Goal: Find contact information: Find contact information

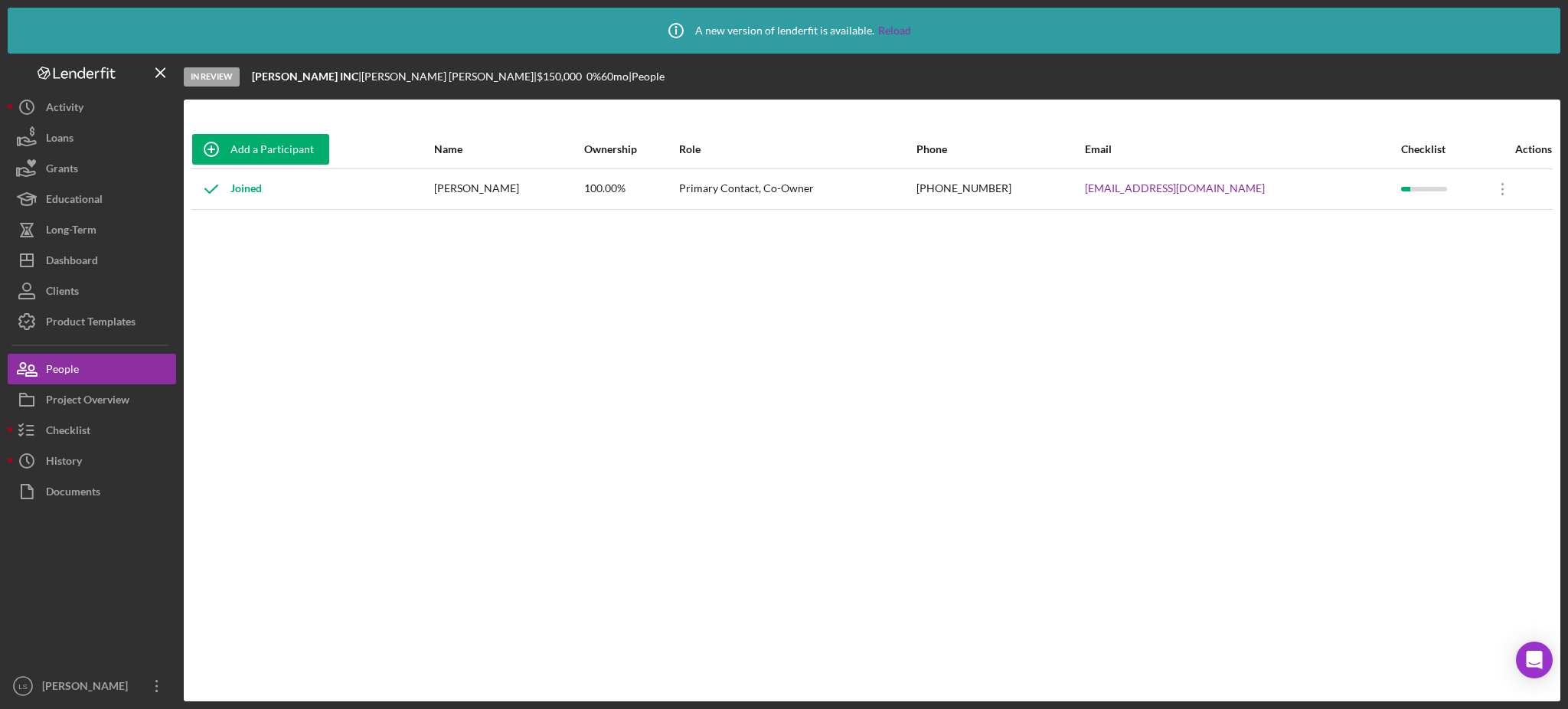
drag, startPoint x: 111, startPoint y: 263, endPoint x: 182, endPoint y: 258, distance: 71.2
click at [110, 263] on button "Icon/Dashboard Dashboard" at bounding box center [92, 260] width 168 height 31
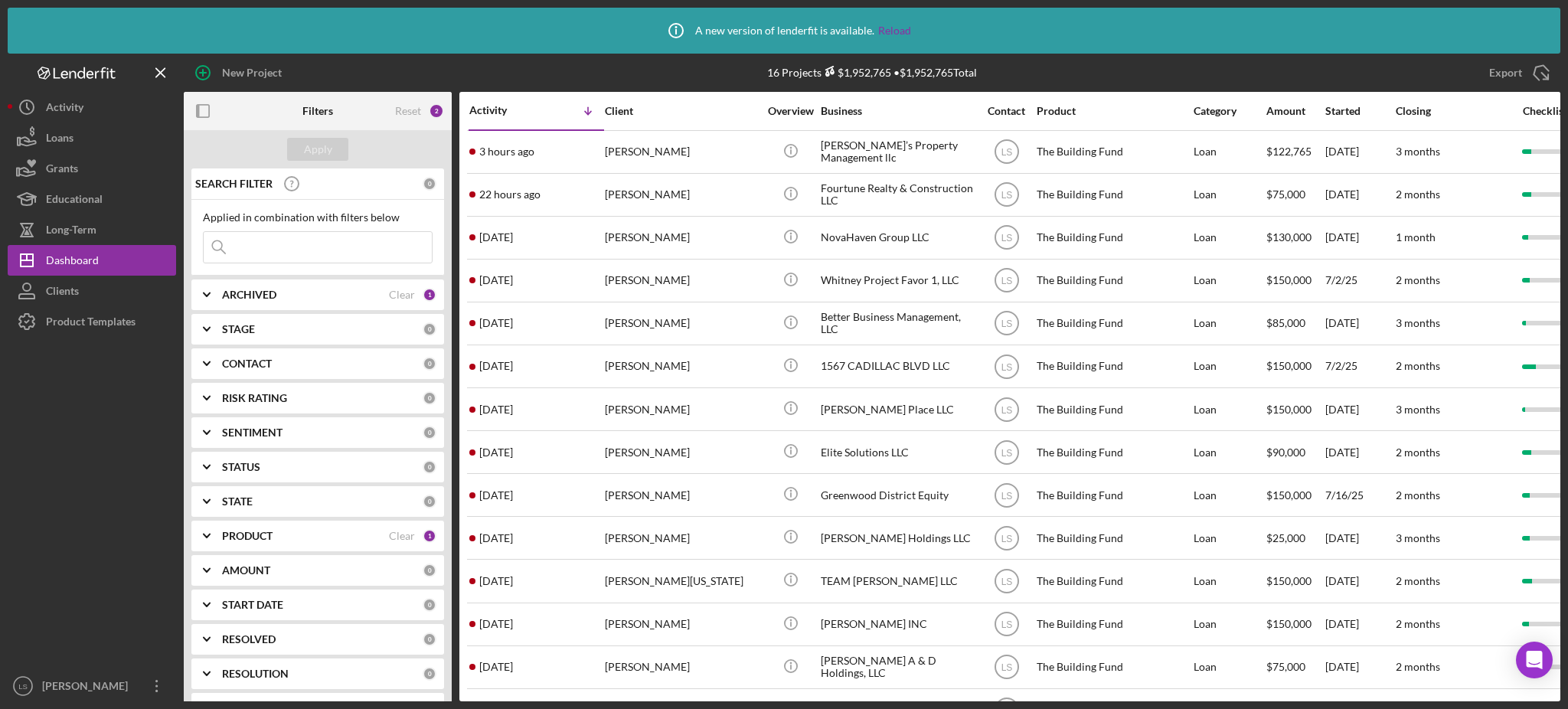
click at [311, 248] on input at bounding box center [317, 247] width 228 height 31
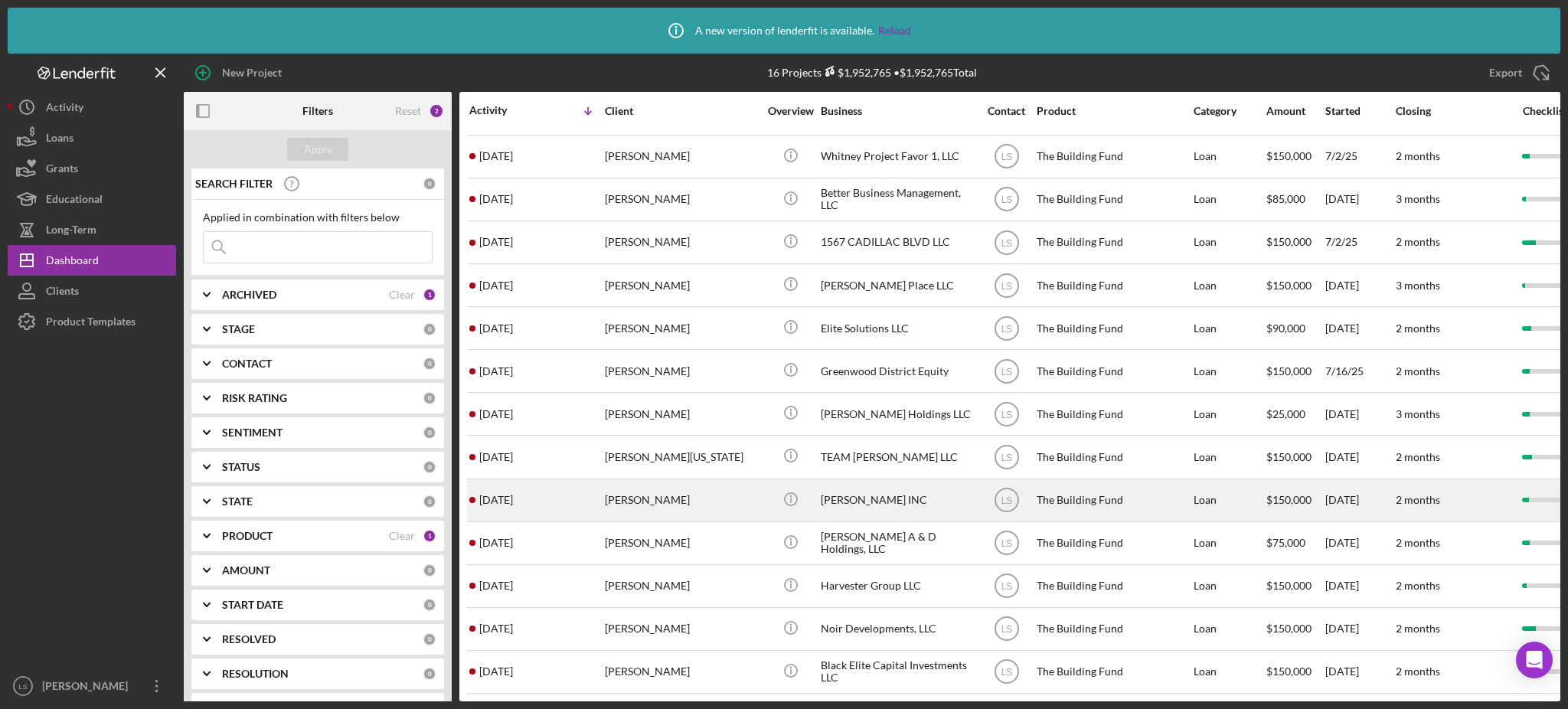
scroll to position [141, 0]
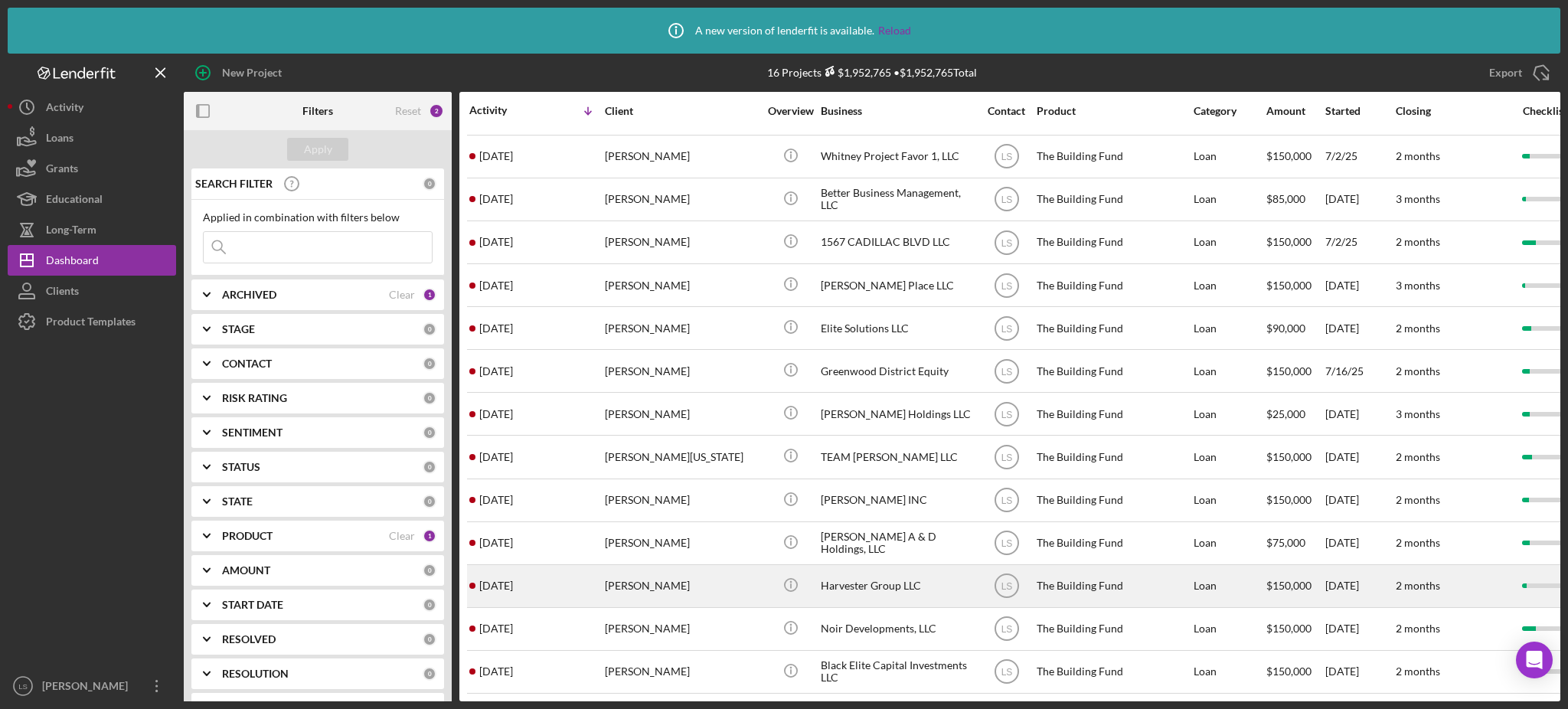
click at [662, 584] on div "[PERSON_NAME]" at bounding box center [681, 585] width 153 height 41
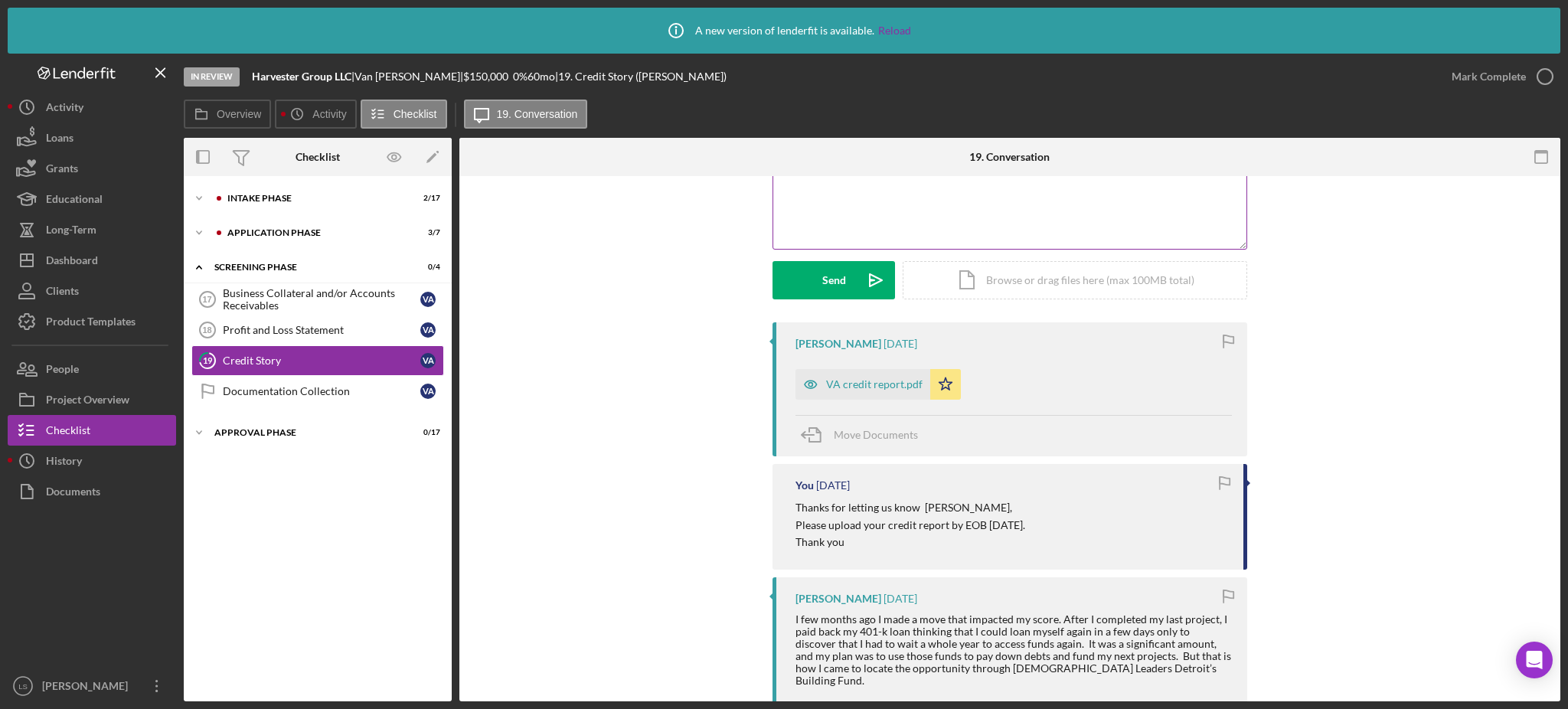
scroll to position [204, 0]
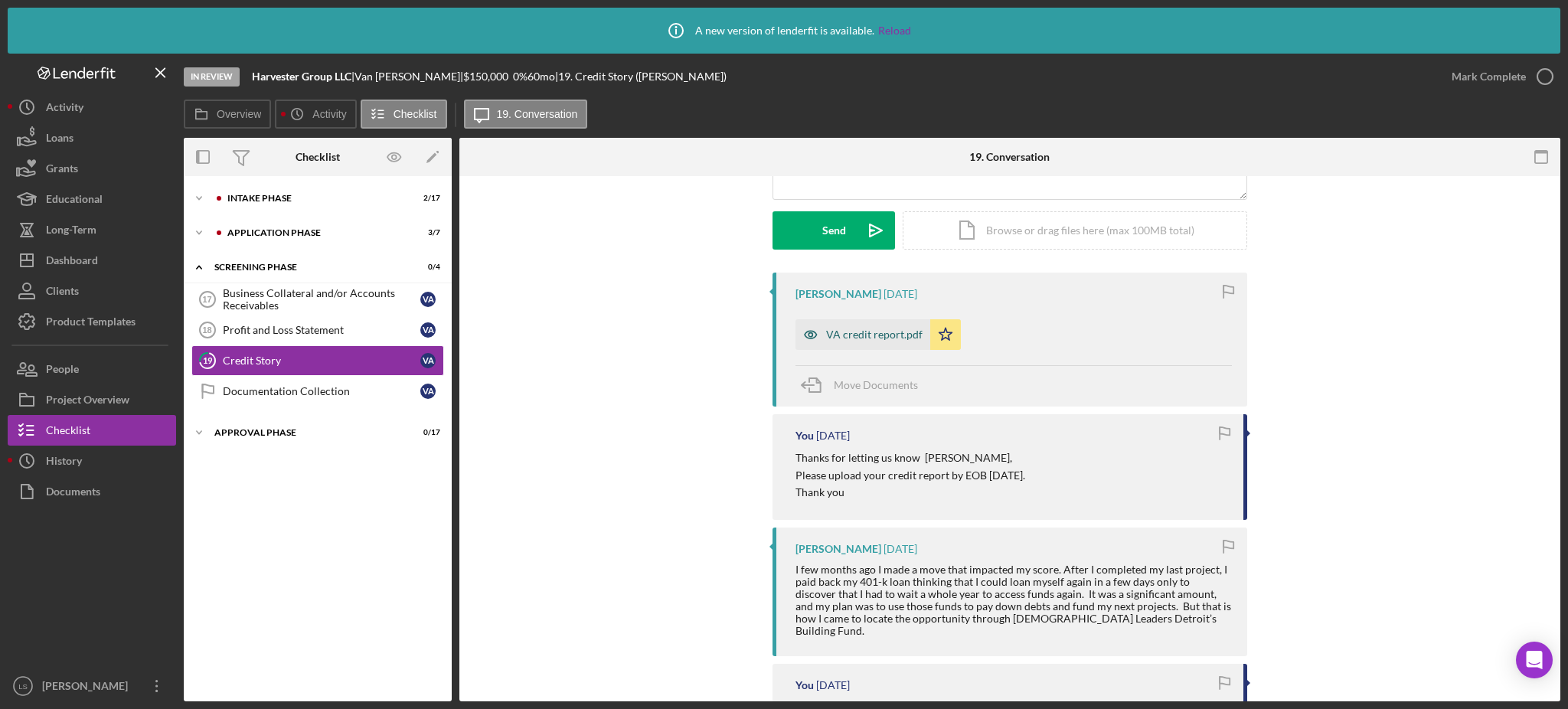
click at [842, 329] on div "VA credit report.pdf" at bounding box center [874, 334] width 97 height 12
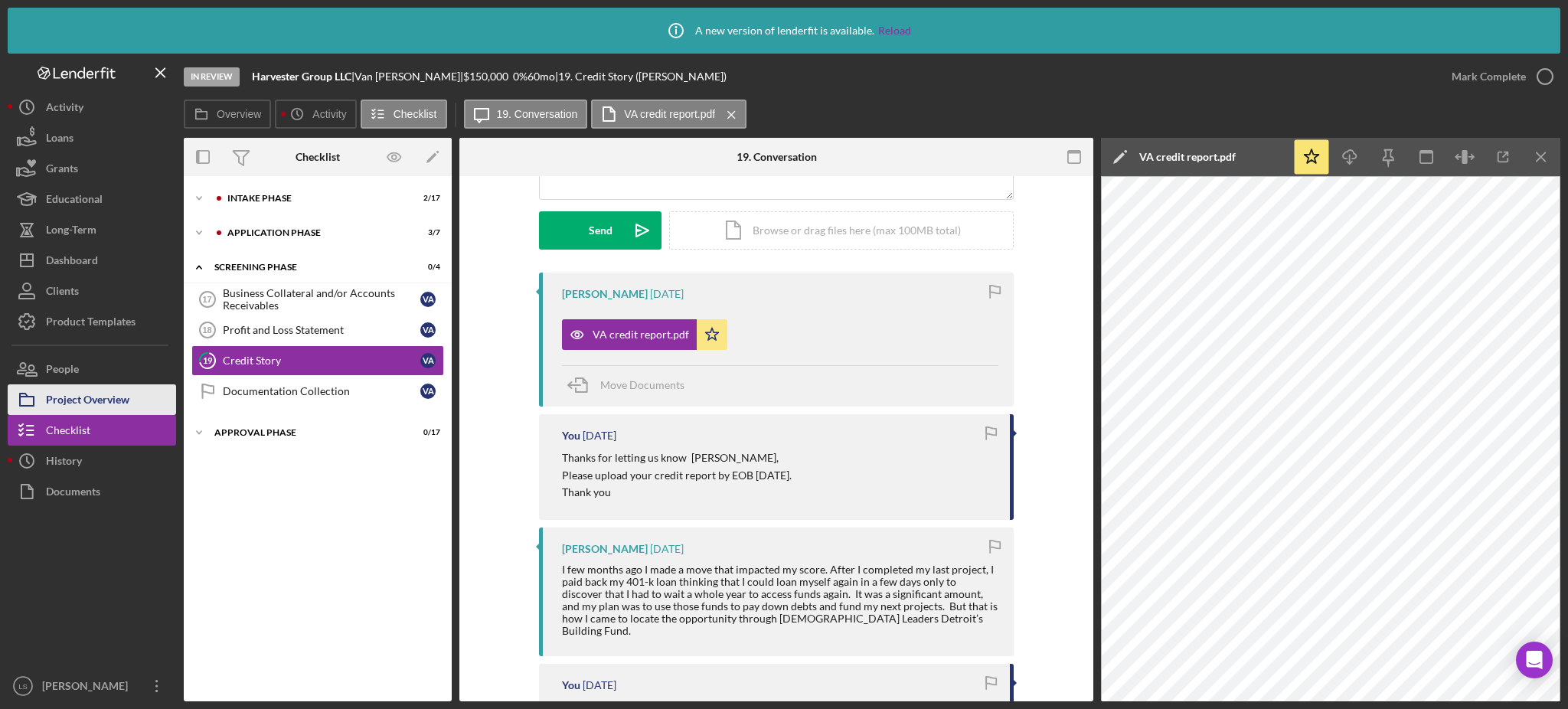
click at [119, 403] on div "Project Overview" at bounding box center [87, 401] width 83 height 35
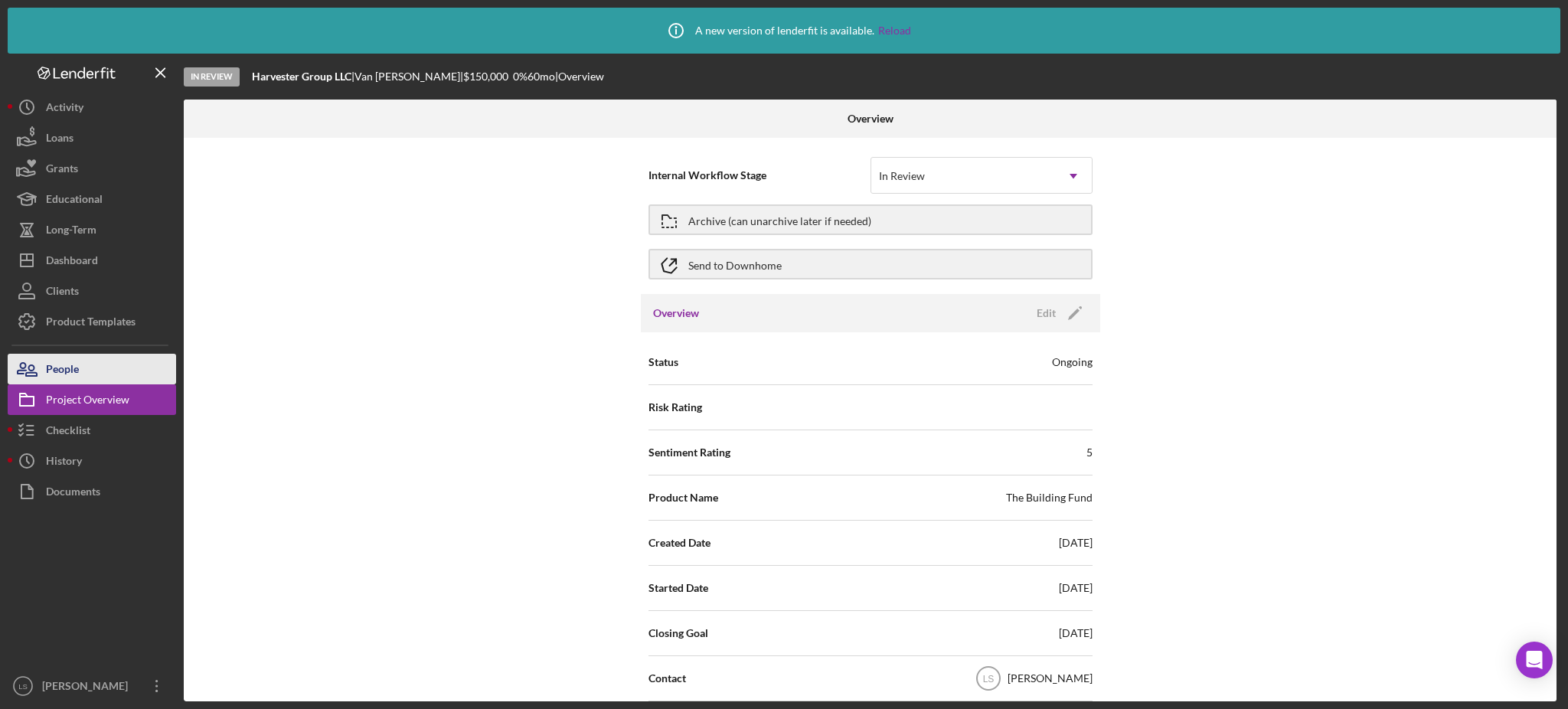
click at [93, 371] on button "People" at bounding box center [92, 369] width 168 height 31
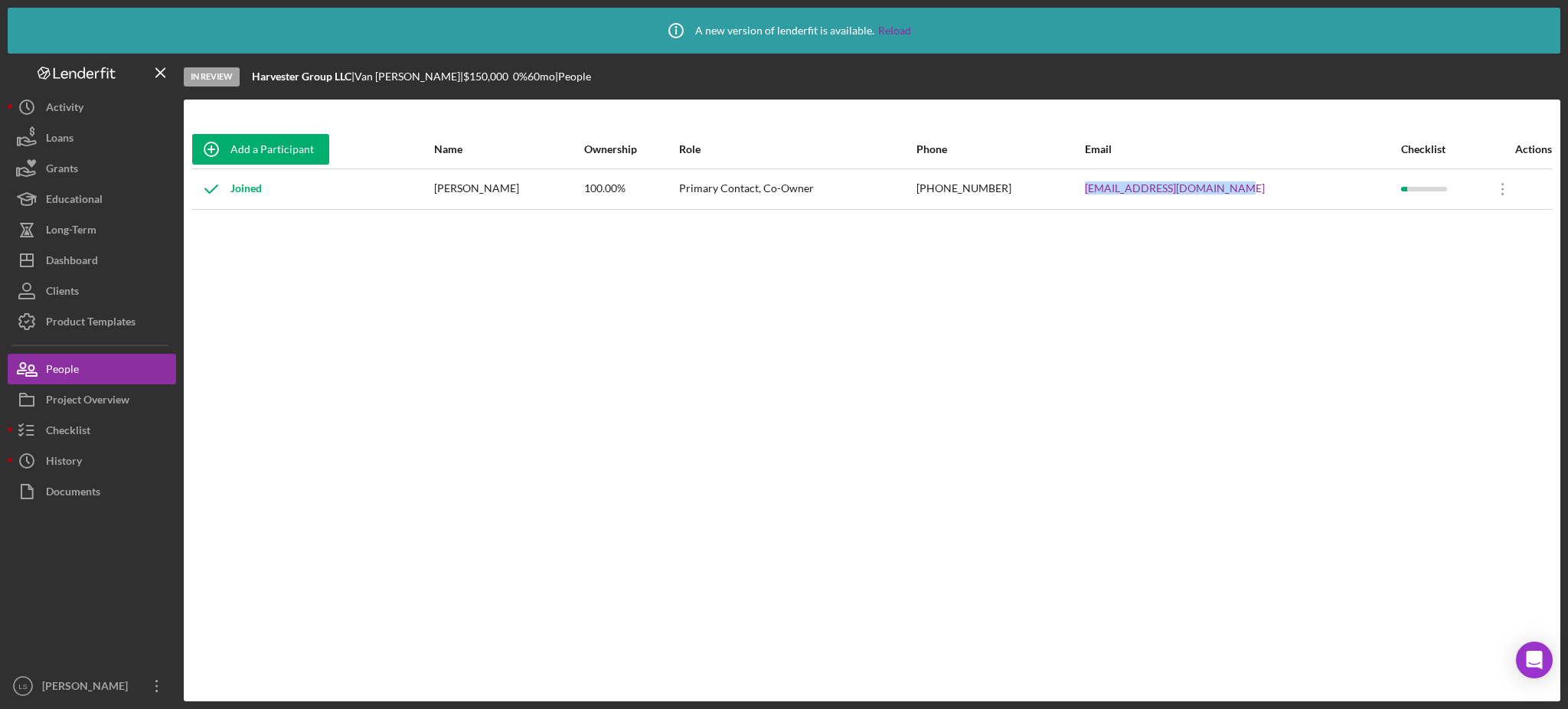
drag, startPoint x: 1257, startPoint y: 188, endPoint x: 1084, endPoint y: 185, distance: 173.0
click at [1084, 185] on tr "Joined [PERSON_NAME] 100.00% Primary Contact, Co-Owner [PHONE_NUMBER] [EMAIL_AD…" at bounding box center [872, 188] width 1361 height 41
copy tr "[EMAIL_ADDRESS][DOMAIN_NAME]"
drag, startPoint x: 515, startPoint y: 192, endPoint x: 462, endPoint y: 192, distance: 53.0
click at [462, 192] on div "[PERSON_NAME]" at bounding box center [508, 189] width 149 height 39
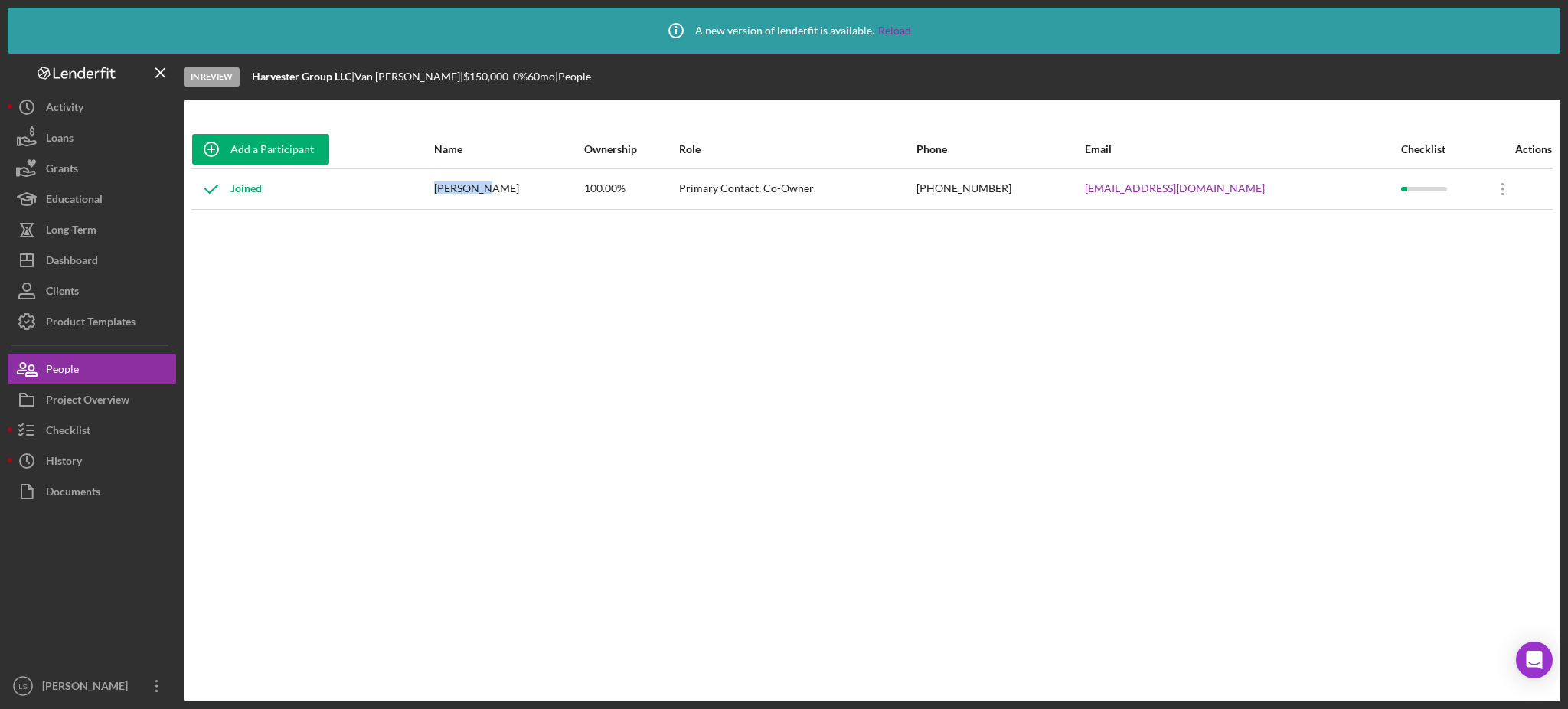
copy div "[PERSON_NAME]"
click at [107, 262] on button "Icon/Dashboard Dashboard" at bounding box center [92, 260] width 168 height 31
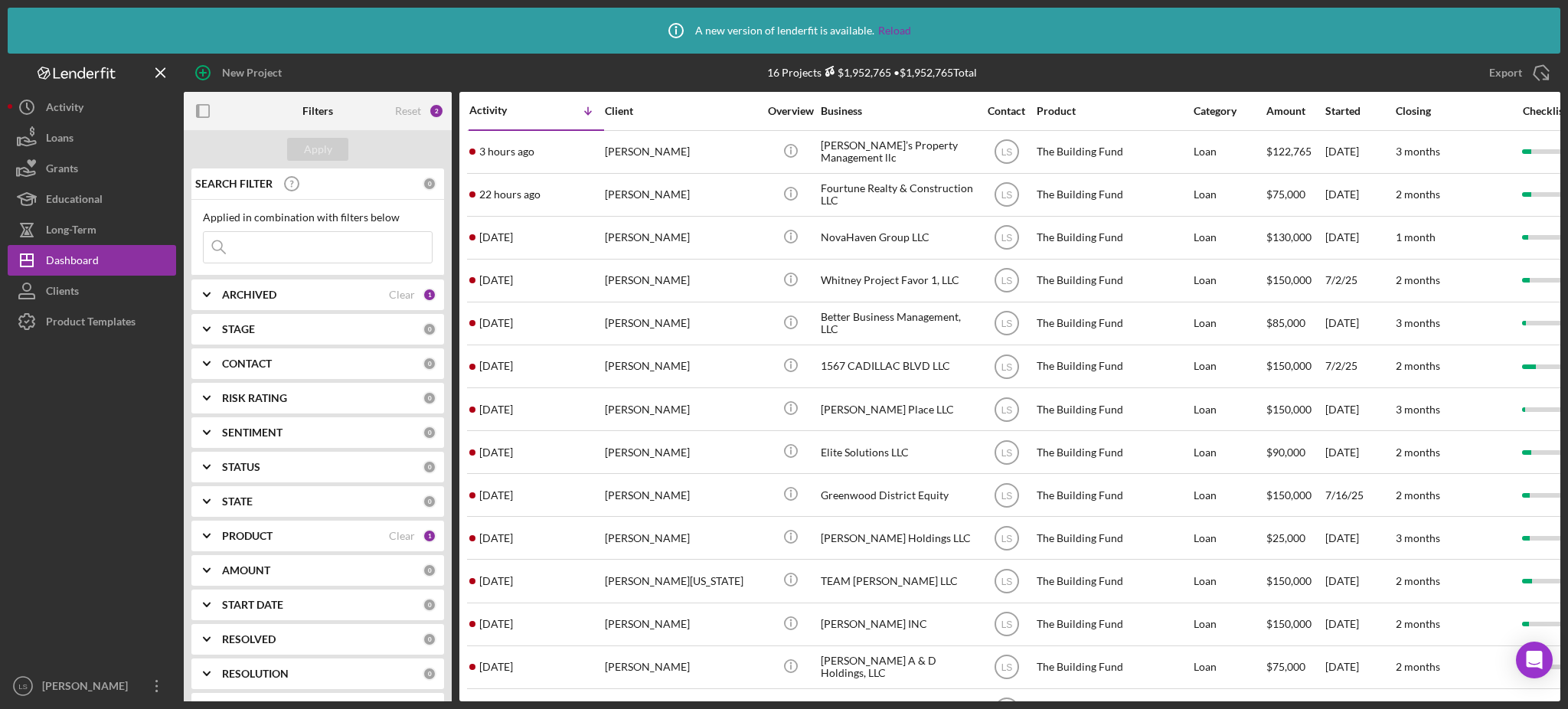
click at [284, 249] on input at bounding box center [317, 247] width 228 height 31
type input "[PERSON_NAME]"
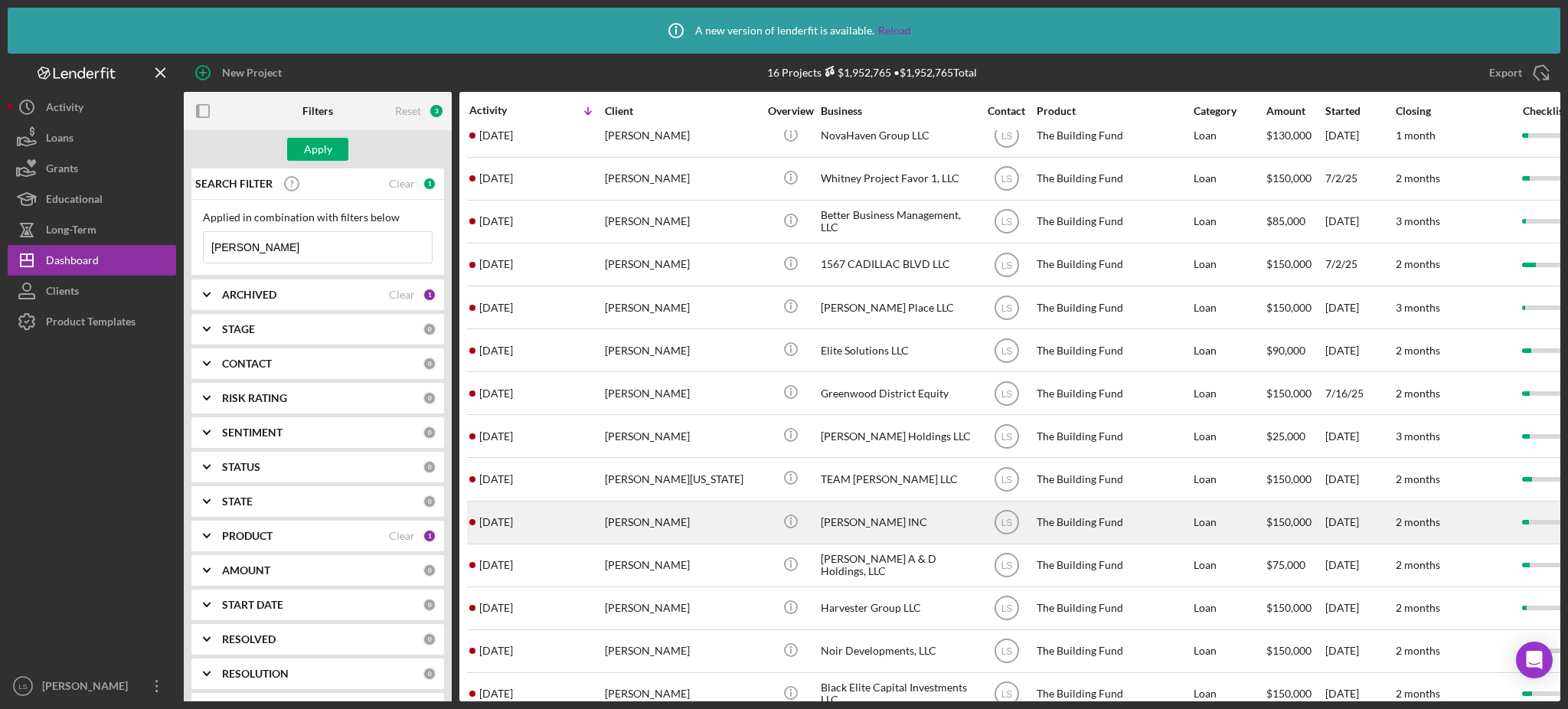
scroll to position [141, 0]
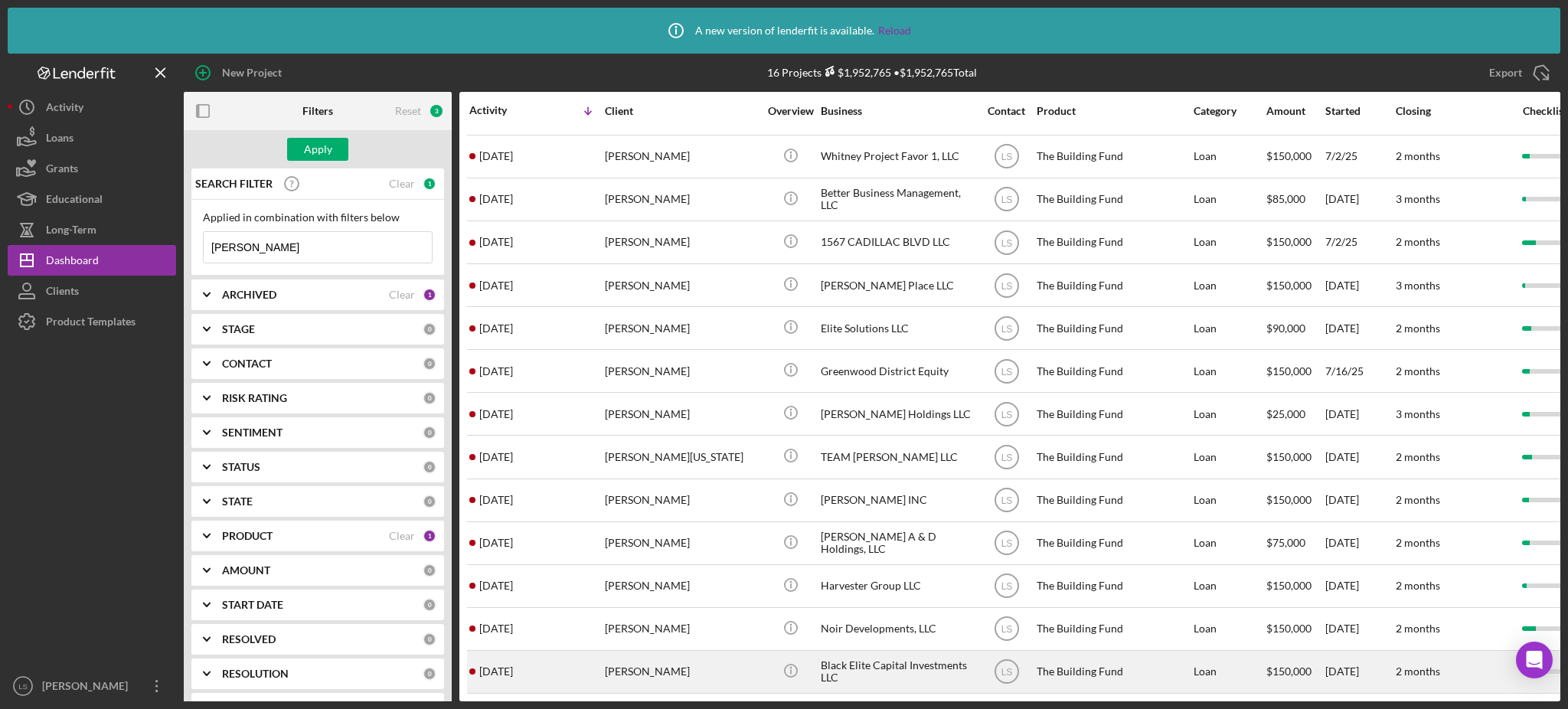
click at [623, 661] on div "[PERSON_NAME]" at bounding box center [681, 671] width 153 height 41
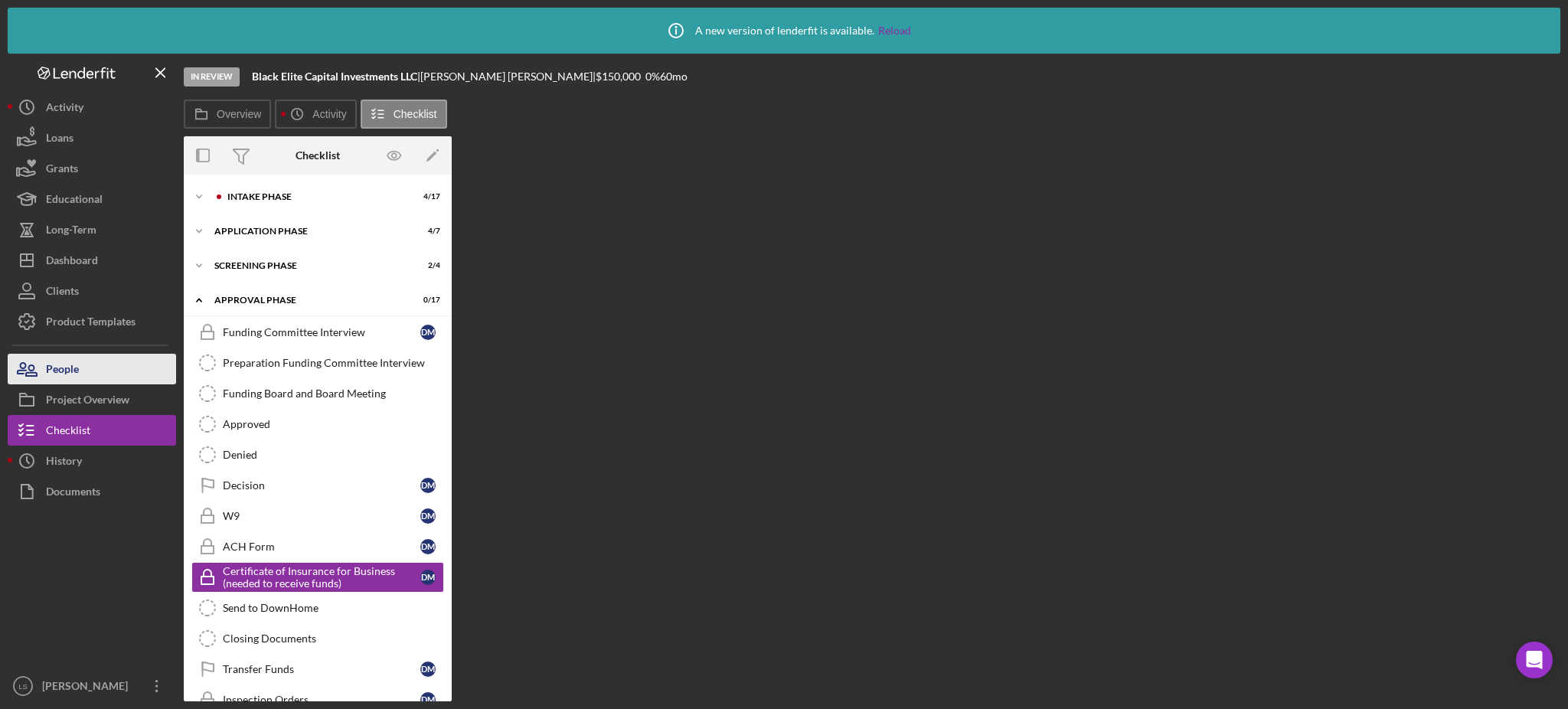
click at [69, 371] on div "People" at bounding box center [61, 371] width 33 height 35
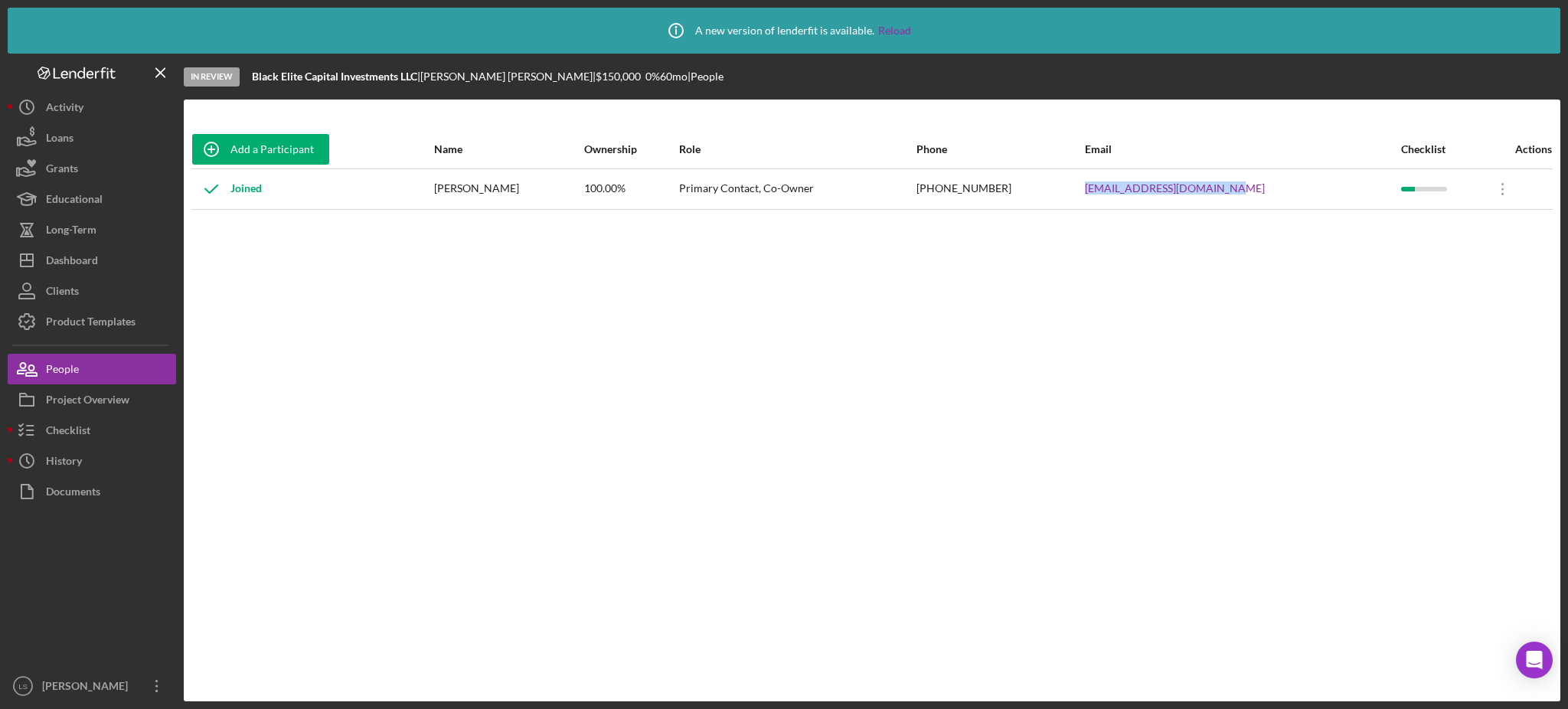
drag, startPoint x: 1265, startPoint y: 184, endPoint x: 1128, endPoint y: 194, distance: 137.4
click at [1128, 194] on tr "Joined [PERSON_NAME] 100.00% Primary Contact, Co-Owner [PHONE_NUMBER] [EMAIL_AD…" at bounding box center [872, 188] width 1361 height 41
copy tr "[EMAIL_ADDRESS][DOMAIN_NAME]"
drag, startPoint x: 535, startPoint y: 183, endPoint x: 464, endPoint y: 185, distance: 71.0
click at [464, 185] on div "[PERSON_NAME]" at bounding box center [508, 189] width 149 height 39
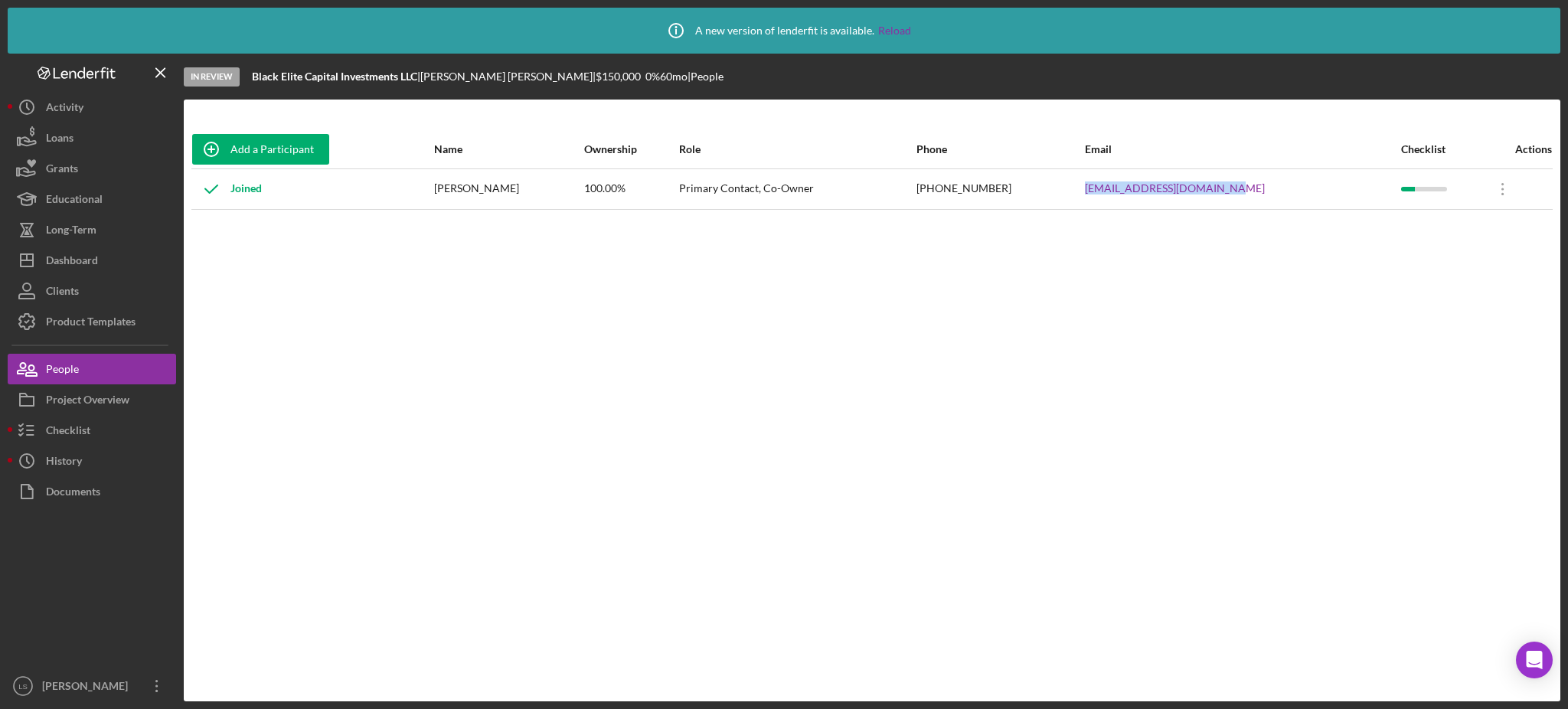
copy div "[PERSON_NAME]"
click at [95, 258] on div "Dashboard" at bounding box center [71, 262] width 52 height 35
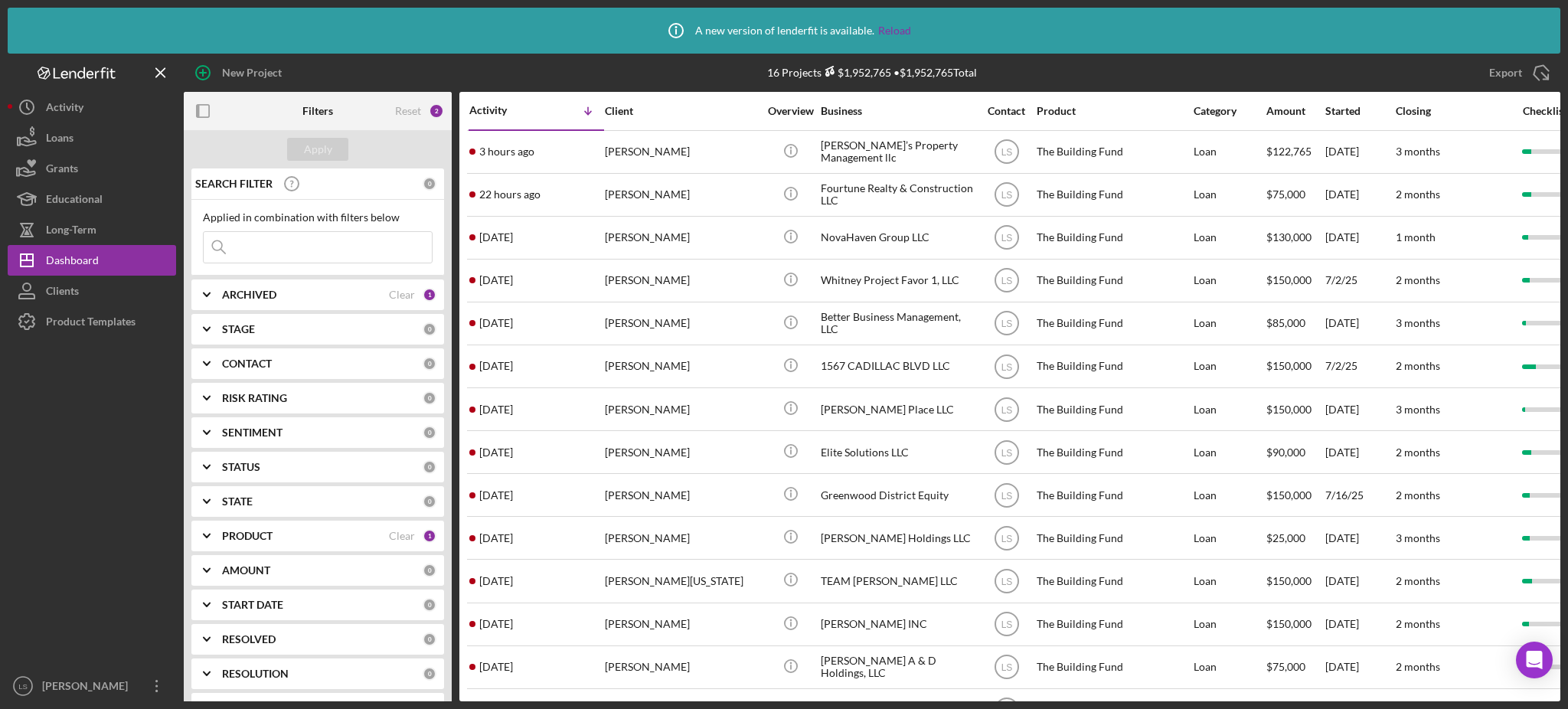
click at [368, 242] on input at bounding box center [317, 247] width 228 height 31
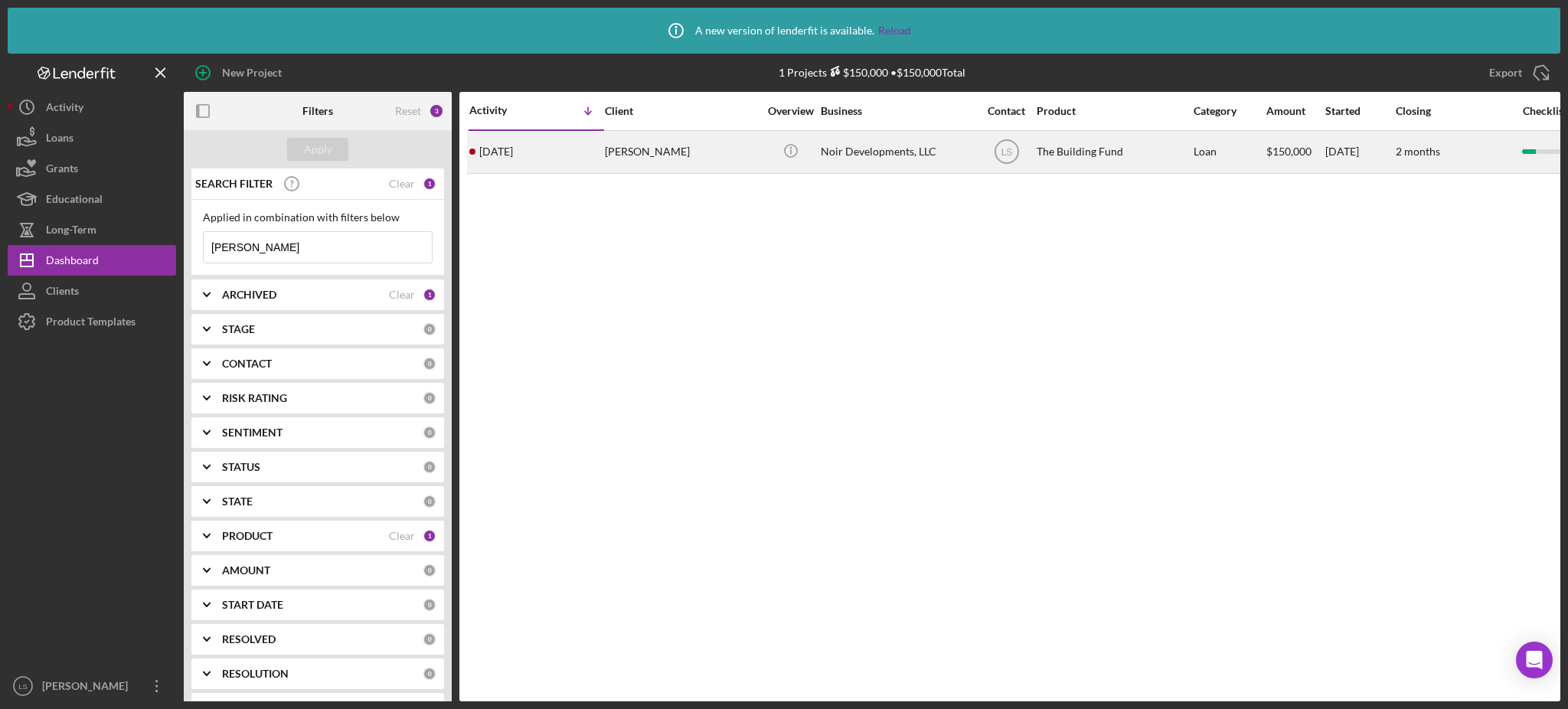
type input "[PERSON_NAME]"
click at [721, 154] on div "[PERSON_NAME]" at bounding box center [681, 151] width 153 height 41
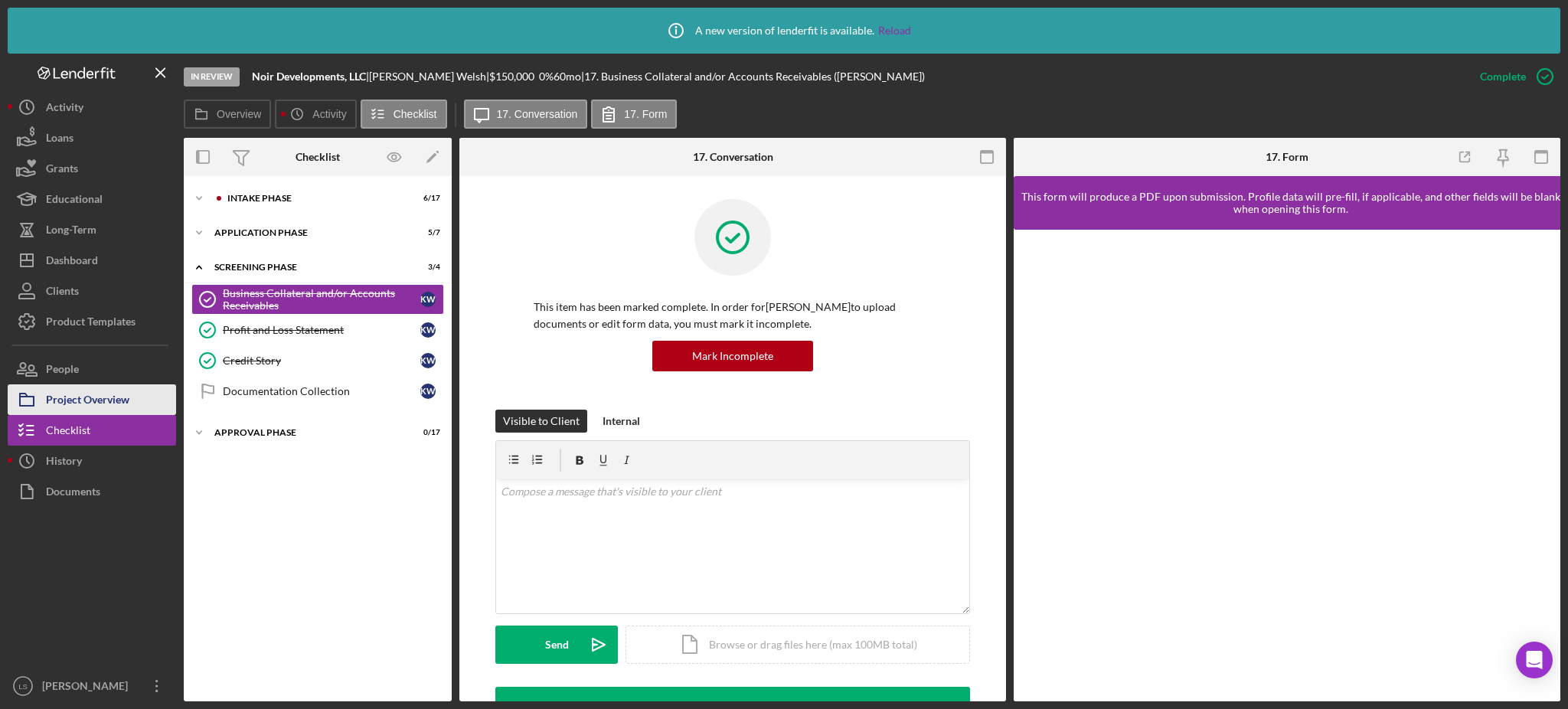
click at [94, 399] on div "Project Overview" at bounding box center [87, 401] width 83 height 35
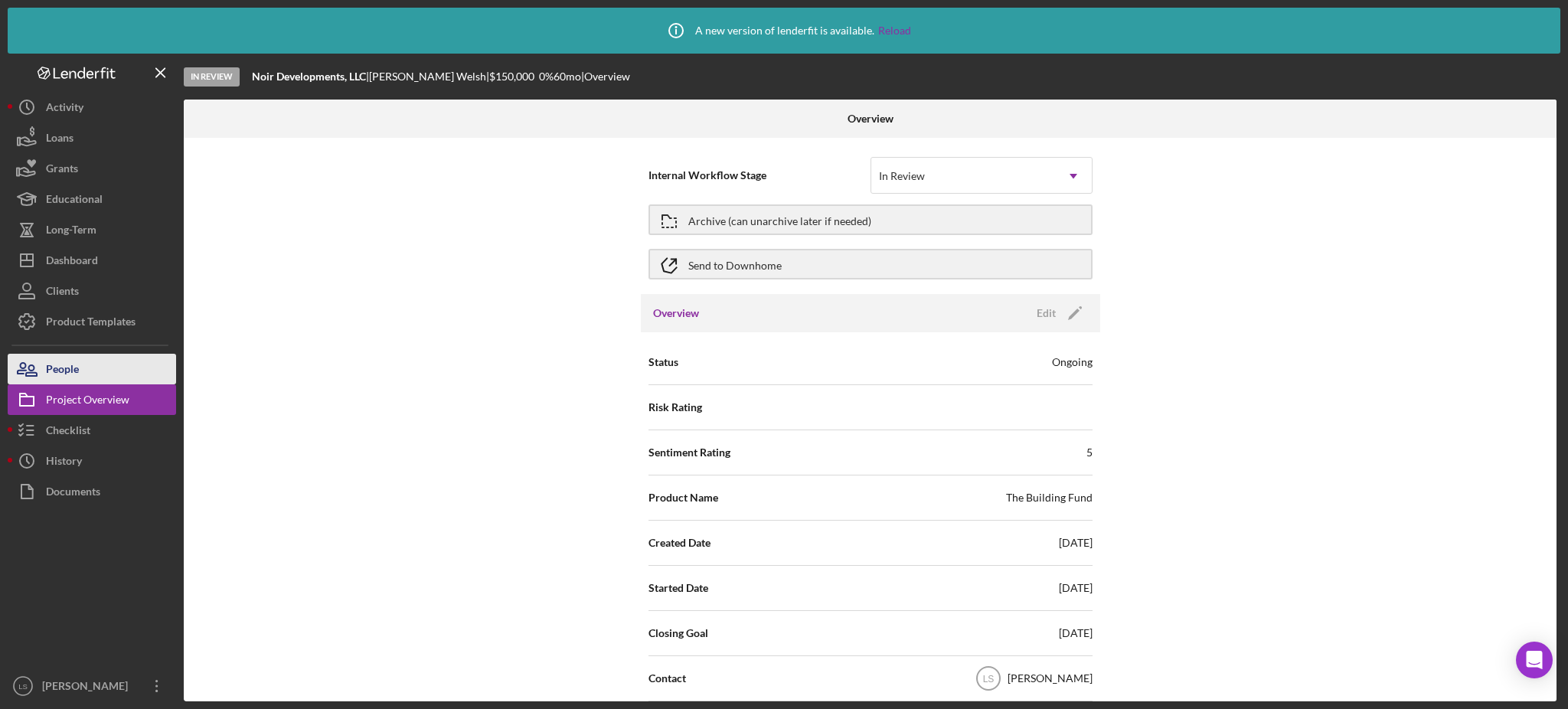
click at [81, 374] on button "People" at bounding box center [92, 369] width 168 height 31
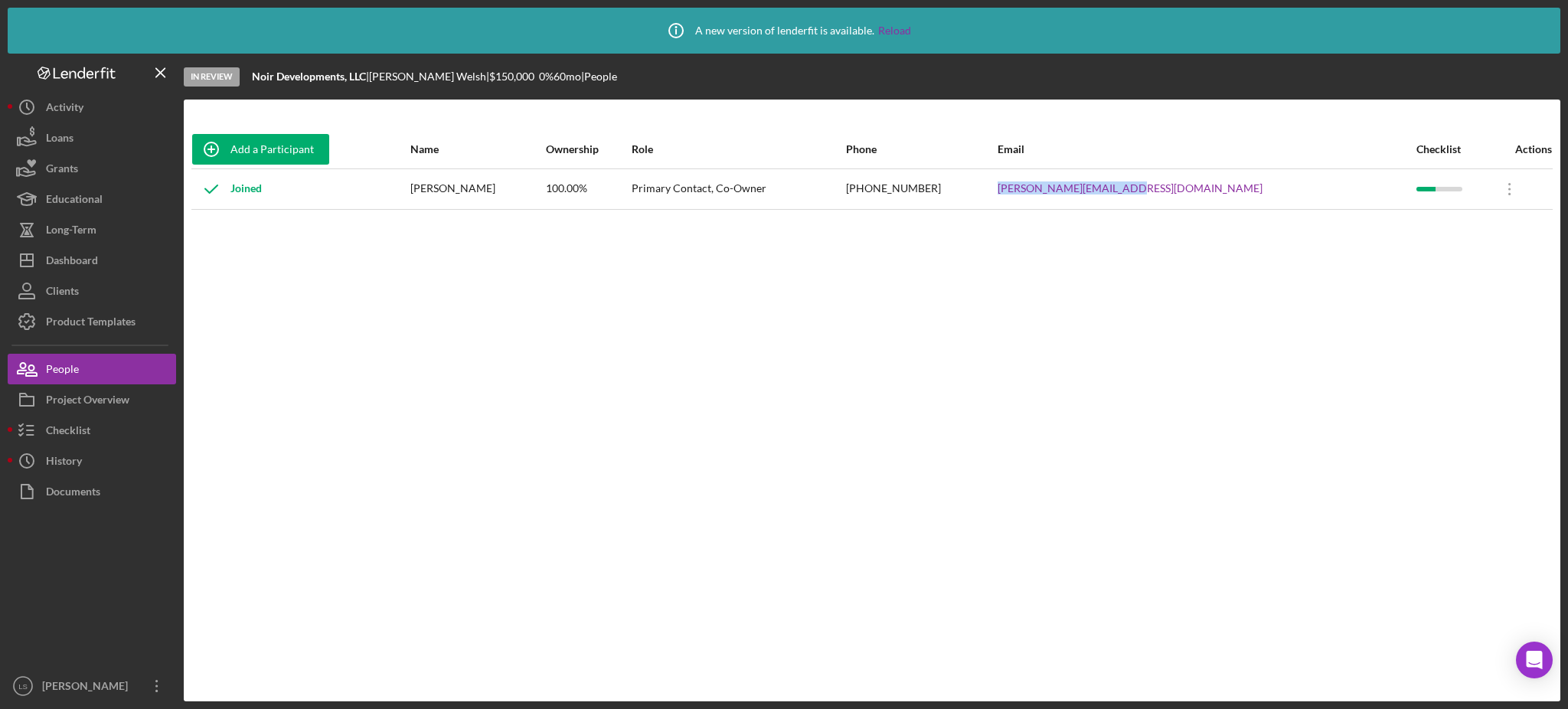
drag, startPoint x: 1266, startPoint y: 183, endPoint x: 1133, endPoint y: 198, distance: 133.8
click at [1133, 198] on div "[PERSON_NAME][EMAIL_ADDRESS][DOMAIN_NAME]" at bounding box center [1206, 189] width 417 height 39
copy link "[PERSON_NAME][EMAIL_ADDRESS][DOMAIN_NAME]"
drag, startPoint x: 535, startPoint y: 191, endPoint x: 476, endPoint y: 196, distance: 59.2
click at [476, 196] on div "[PERSON_NAME]" at bounding box center [478, 189] width 134 height 39
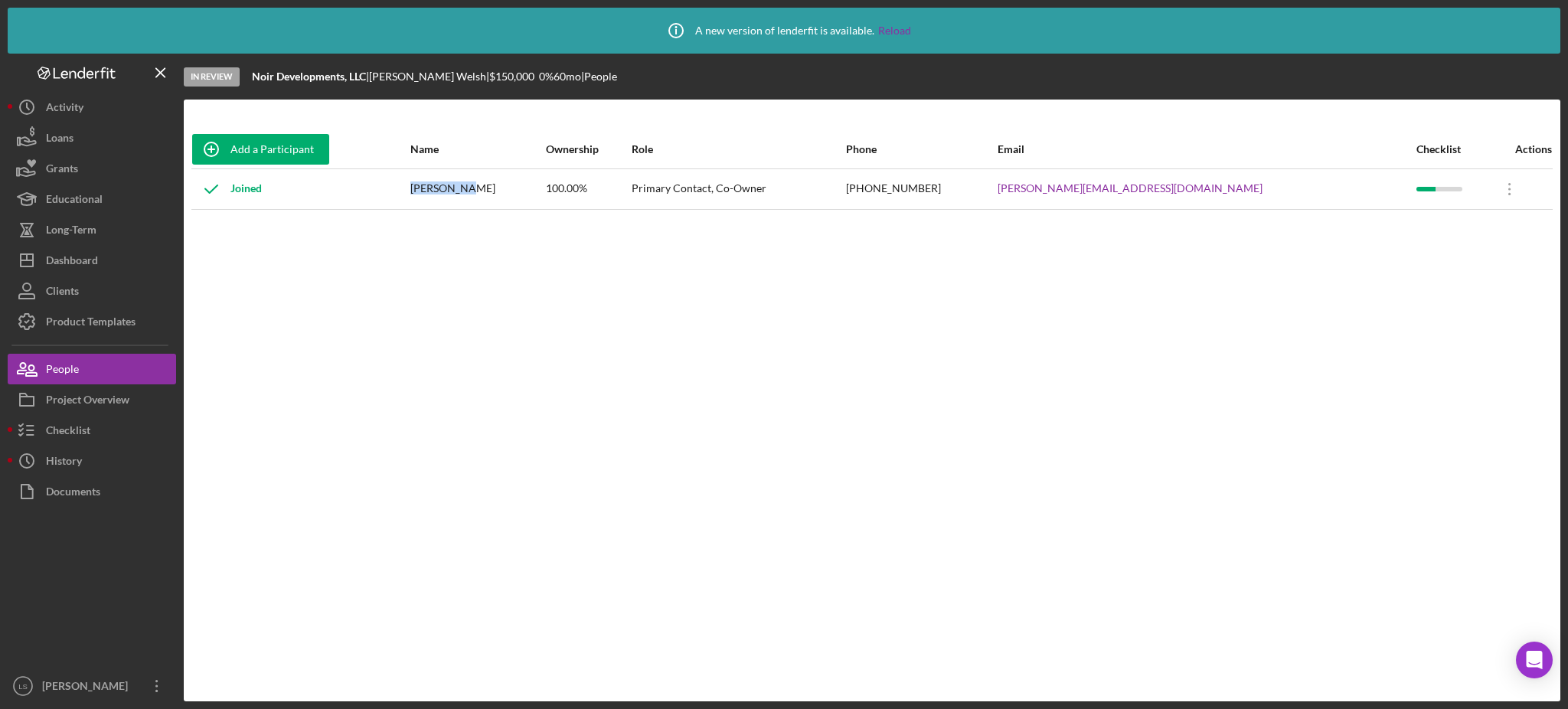
copy div "[PERSON_NAME]"
click at [97, 255] on div "Dashboard" at bounding box center [71, 262] width 52 height 35
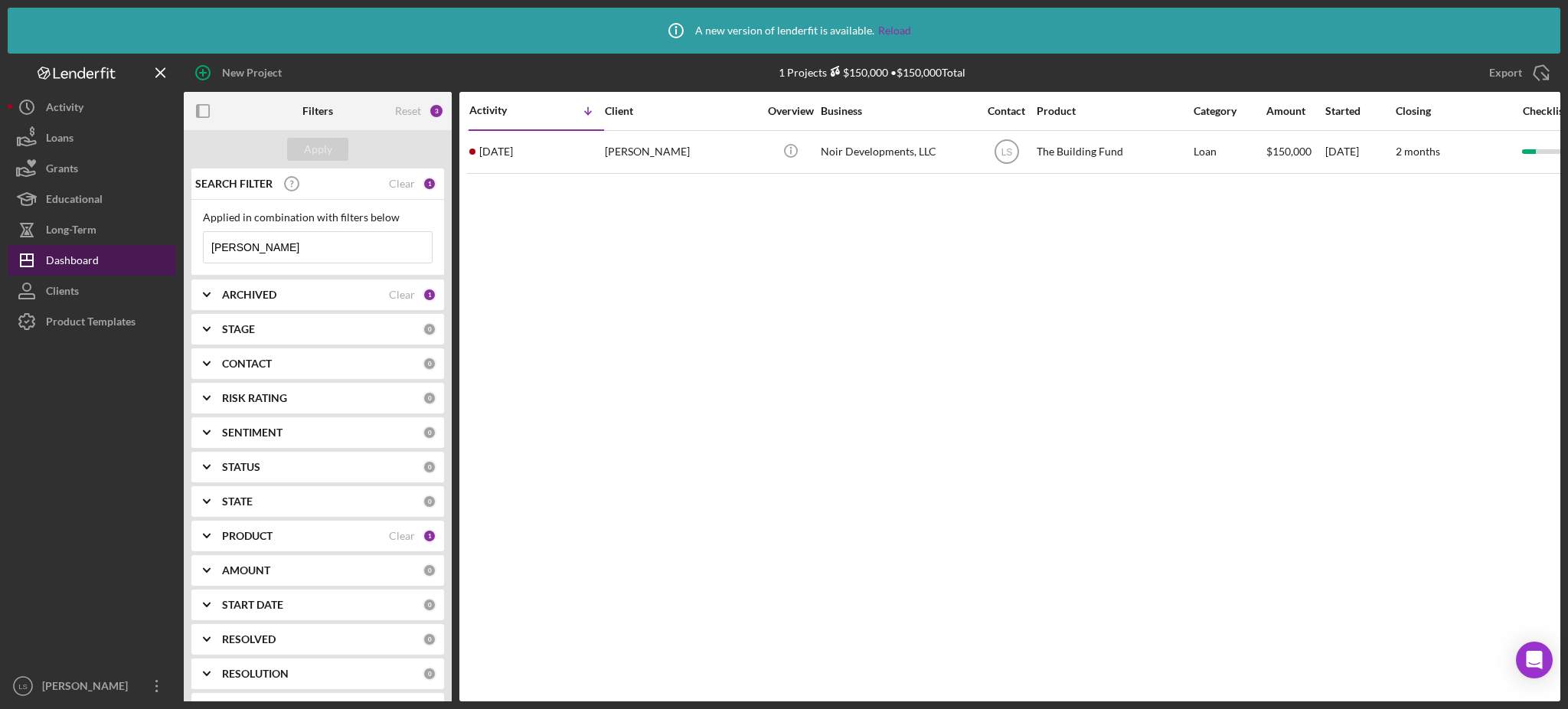
click at [91, 266] on div "Dashboard" at bounding box center [71, 262] width 52 height 35
click at [263, 249] on input "[PERSON_NAME]" at bounding box center [317, 247] width 228 height 31
type input "k"
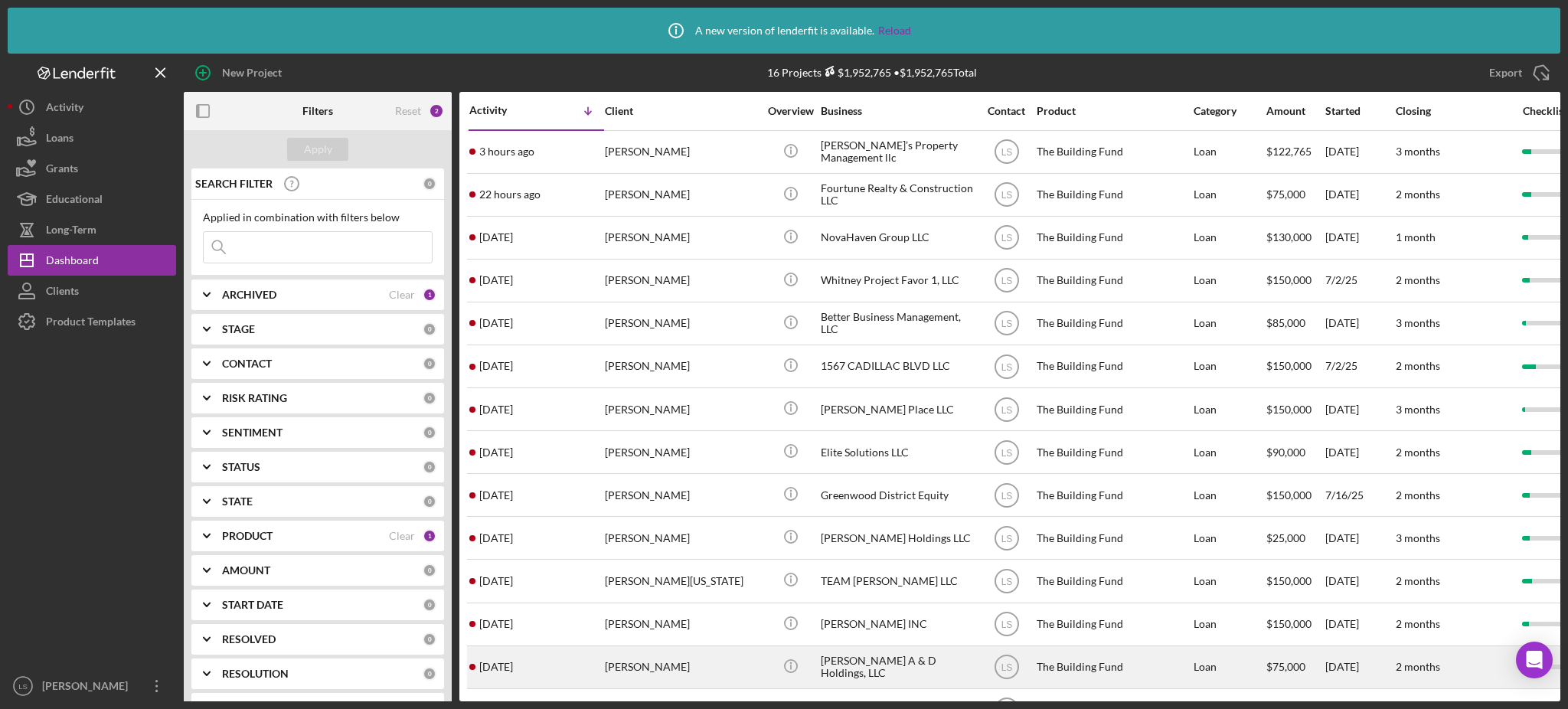
click at [732, 665] on div "[PERSON_NAME]" at bounding box center [681, 666] width 153 height 41
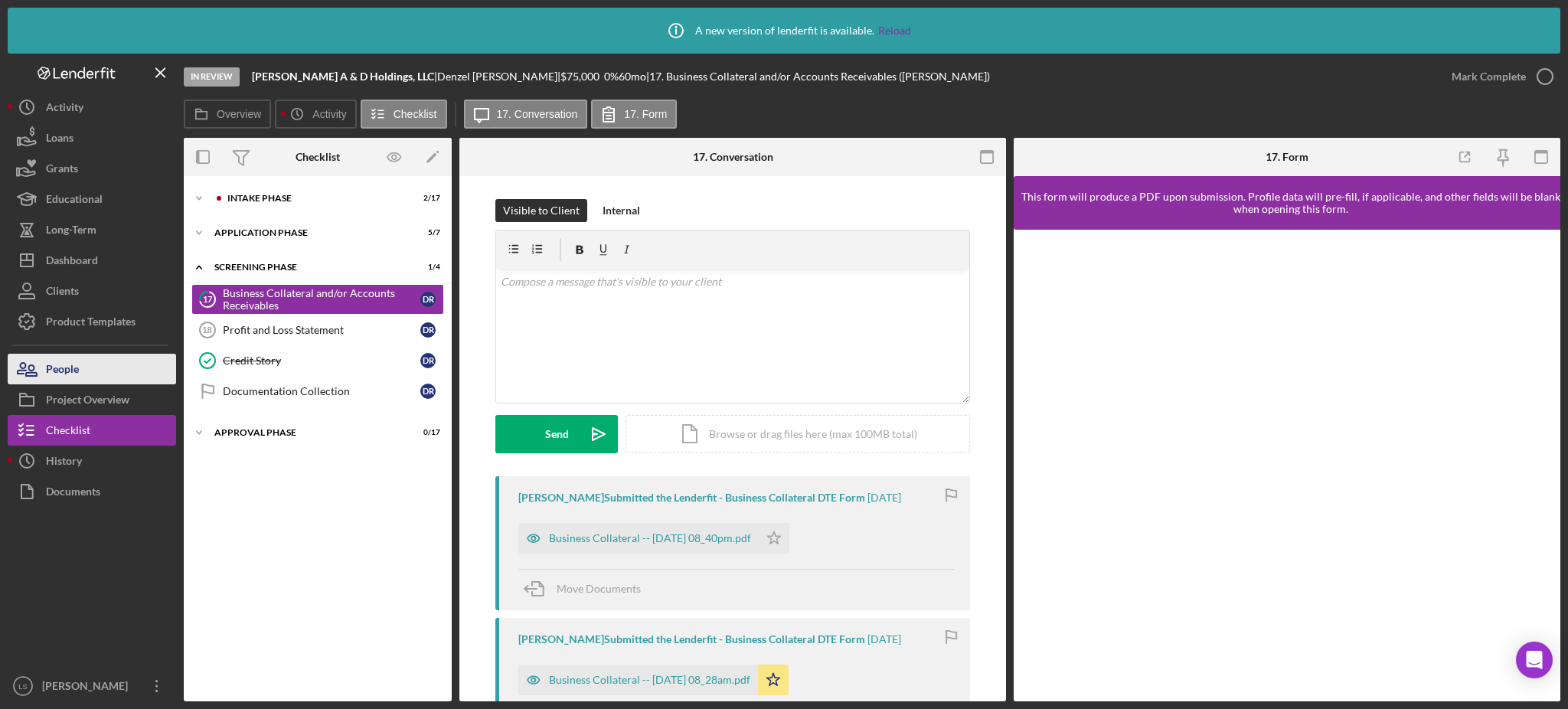
click at [76, 373] on div "People" at bounding box center [61, 371] width 33 height 35
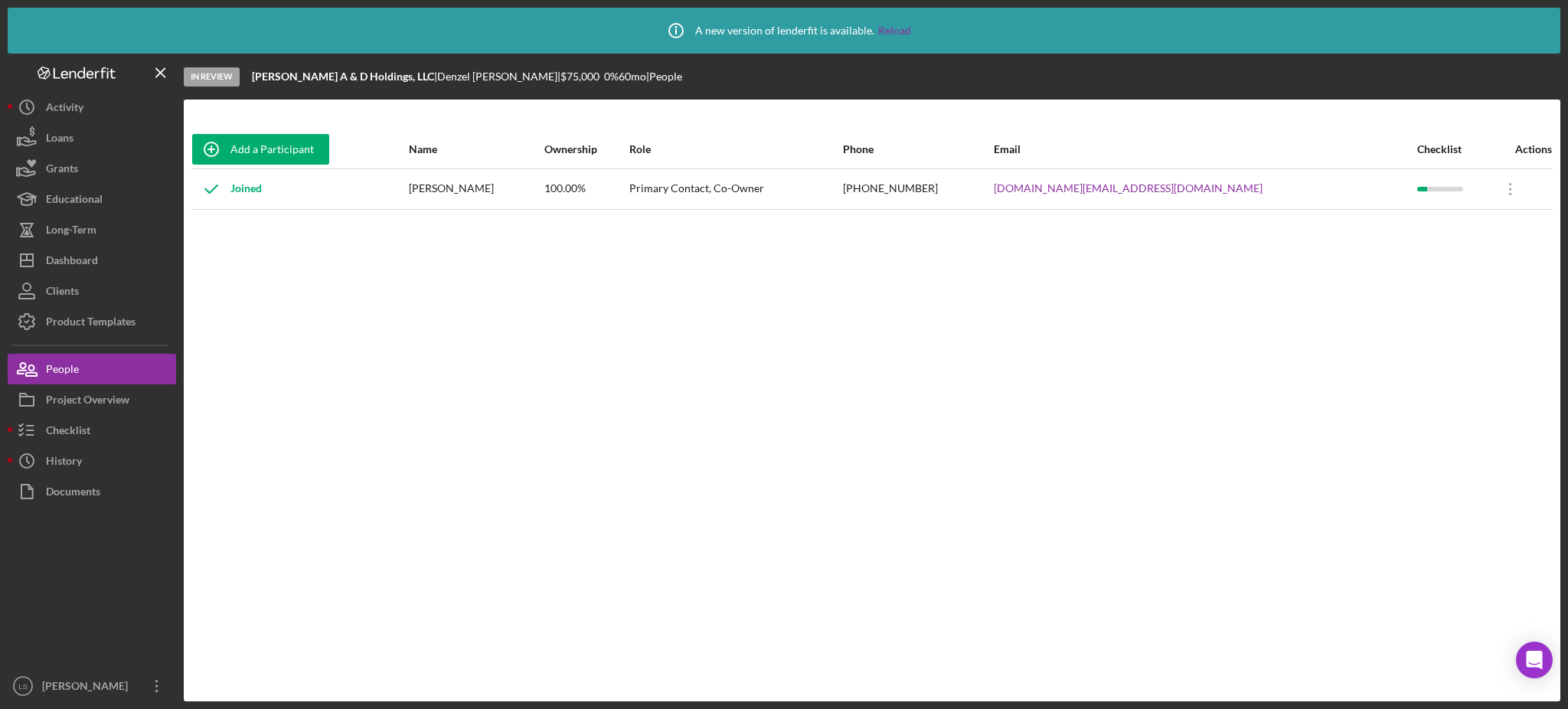
drag, startPoint x: 527, startPoint y: 188, endPoint x: 454, endPoint y: 193, distance: 73.2
click at [454, 193] on div "[PERSON_NAME]" at bounding box center [476, 189] width 134 height 39
copy div "[PERSON_NAME]"
drag, startPoint x: 1260, startPoint y: 183, endPoint x: 1093, endPoint y: 189, distance: 167.1
click at [1093, 189] on div "[DOMAIN_NAME][EMAIL_ADDRESS][DOMAIN_NAME]" at bounding box center [1204, 189] width 421 height 39
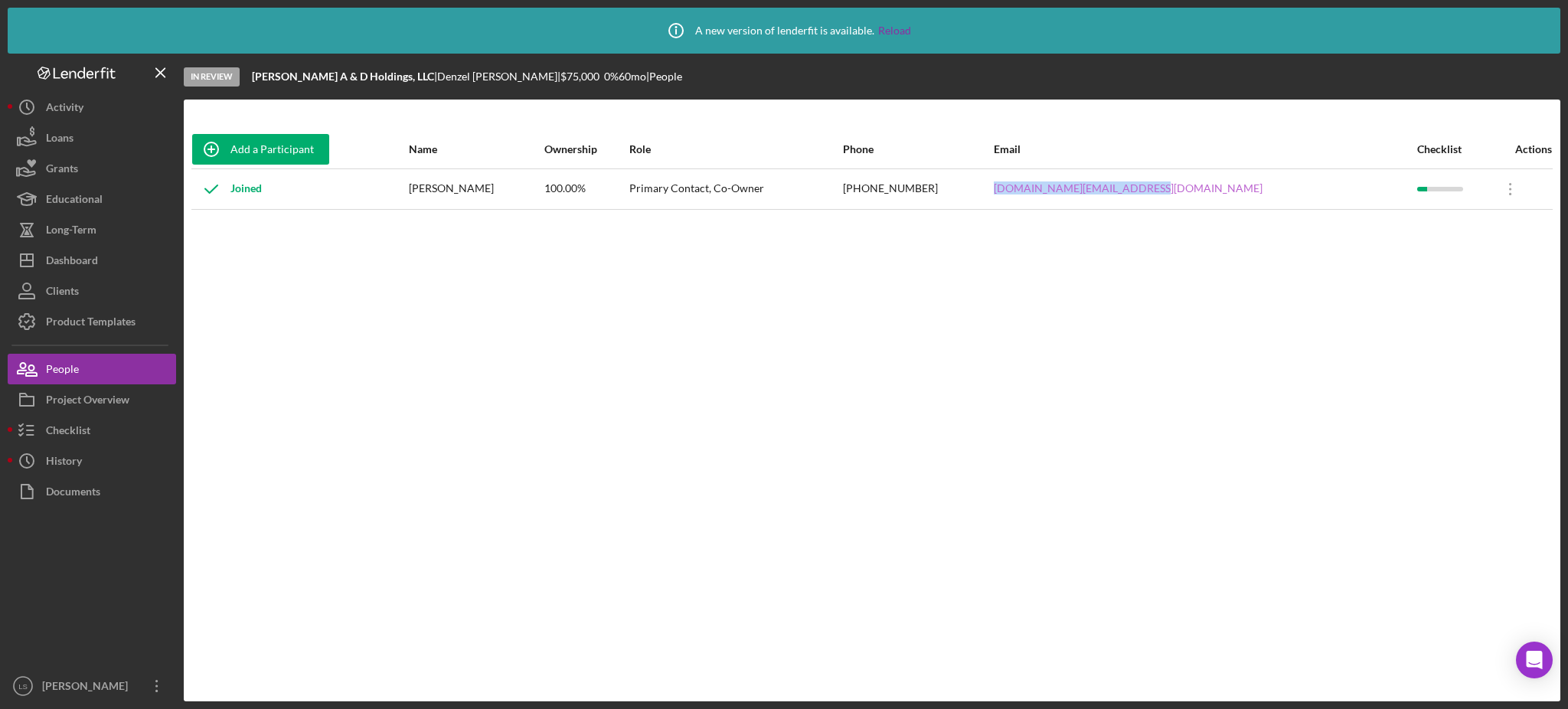
copy link "[DOMAIN_NAME][EMAIL_ADDRESS][DOMAIN_NAME]"
click at [88, 262] on div "Dashboard" at bounding box center [71, 262] width 52 height 35
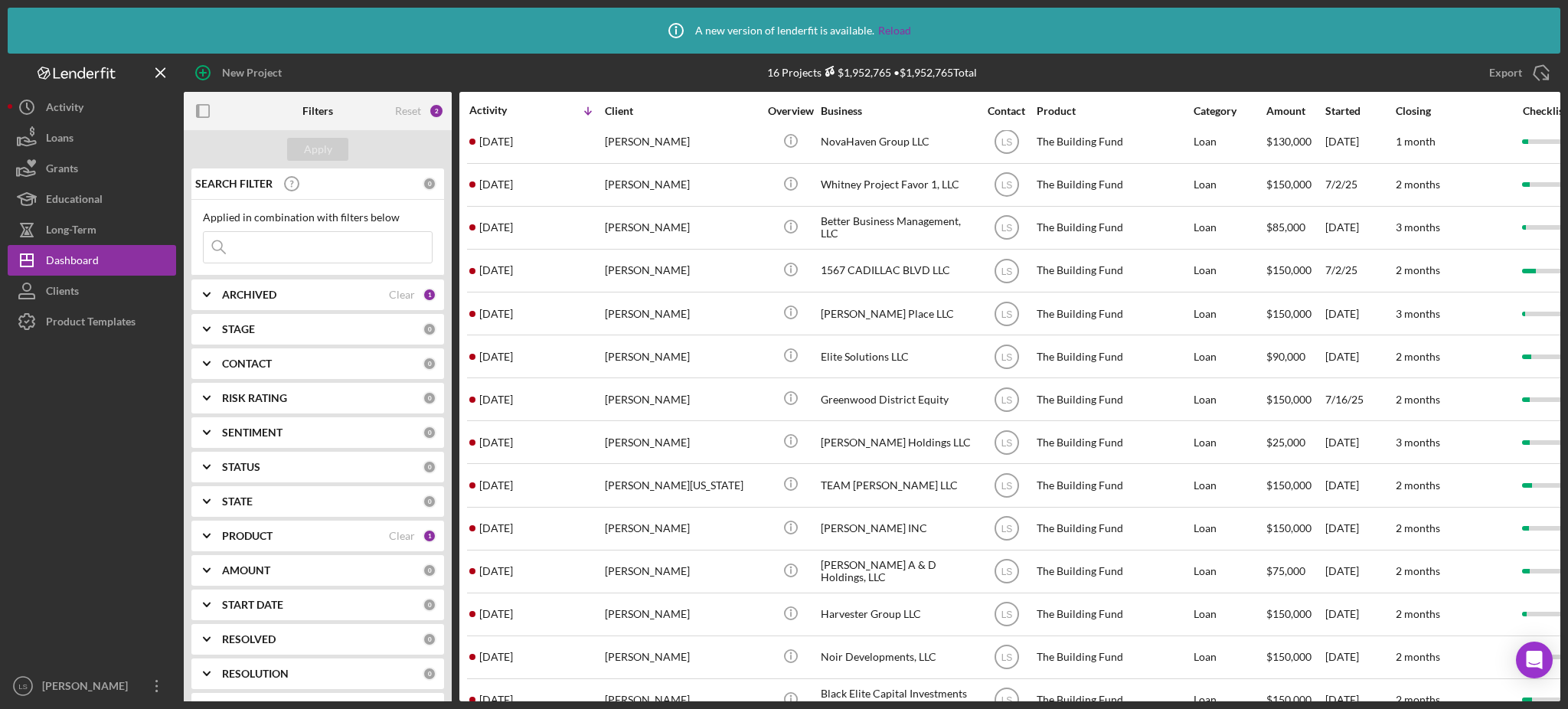
scroll to position [94, 0]
click at [1348, 66] on div "Export Icon/Export" at bounding box center [1331, 72] width 459 height 39
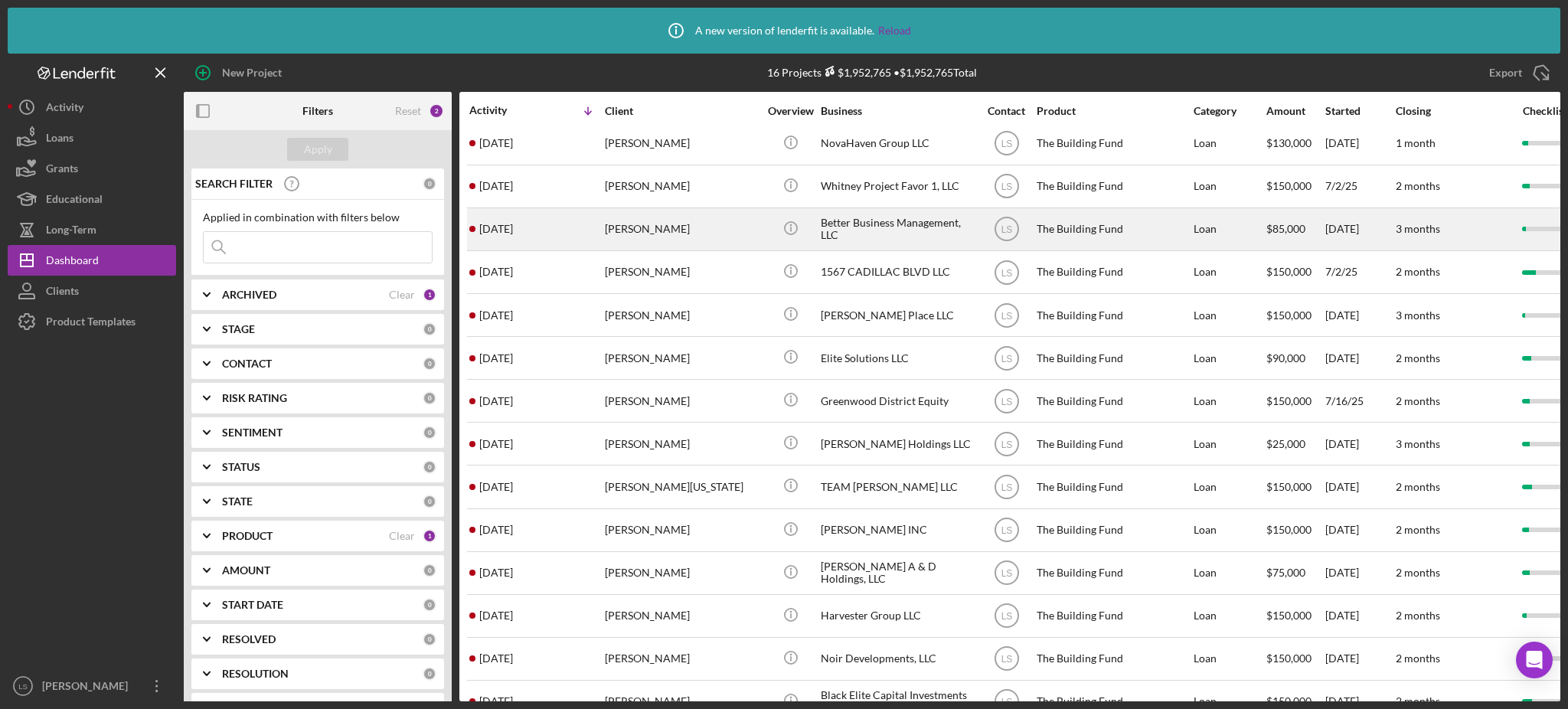
click at [718, 241] on div "[PERSON_NAME]" at bounding box center [681, 228] width 153 height 41
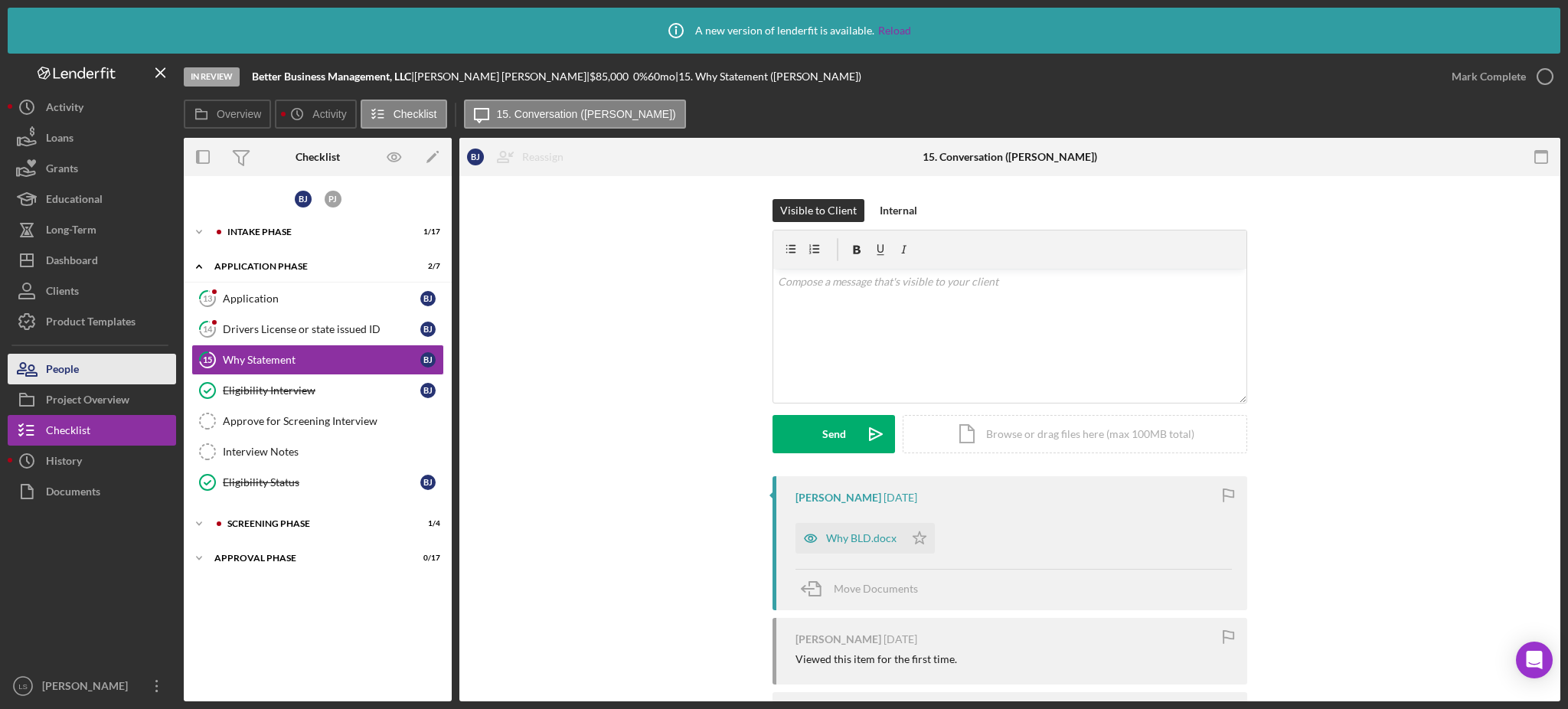
click at [50, 361] on div "People" at bounding box center [61, 371] width 33 height 35
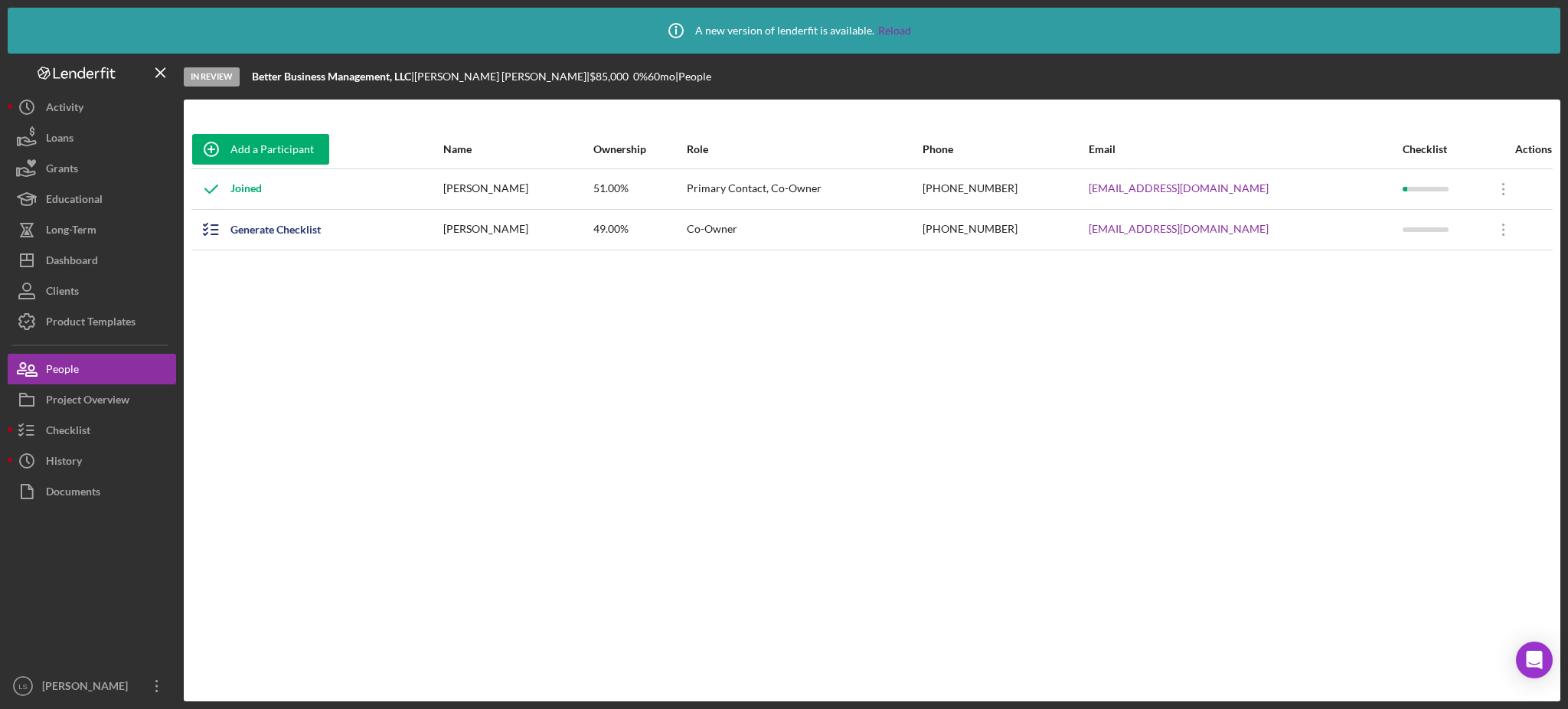
drag, startPoint x: 579, startPoint y: 192, endPoint x: 483, endPoint y: 194, distance: 96.0
click at [483, 194] on tr "Joined [PERSON_NAME] 51.00% Primary Contact, Co-Owner [PHONE_NUMBER] [EMAIL_ADD…" at bounding box center [872, 188] width 1361 height 41
click at [533, 179] on div "[PERSON_NAME]" at bounding box center [516, 189] width 147 height 39
drag, startPoint x: 564, startPoint y: 192, endPoint x: 485, endPoint y: 185, distance: 79.3
click at [485, 185] on div "[PERSON_NAME]" at bounding box center [516, 189] width 147 height 39
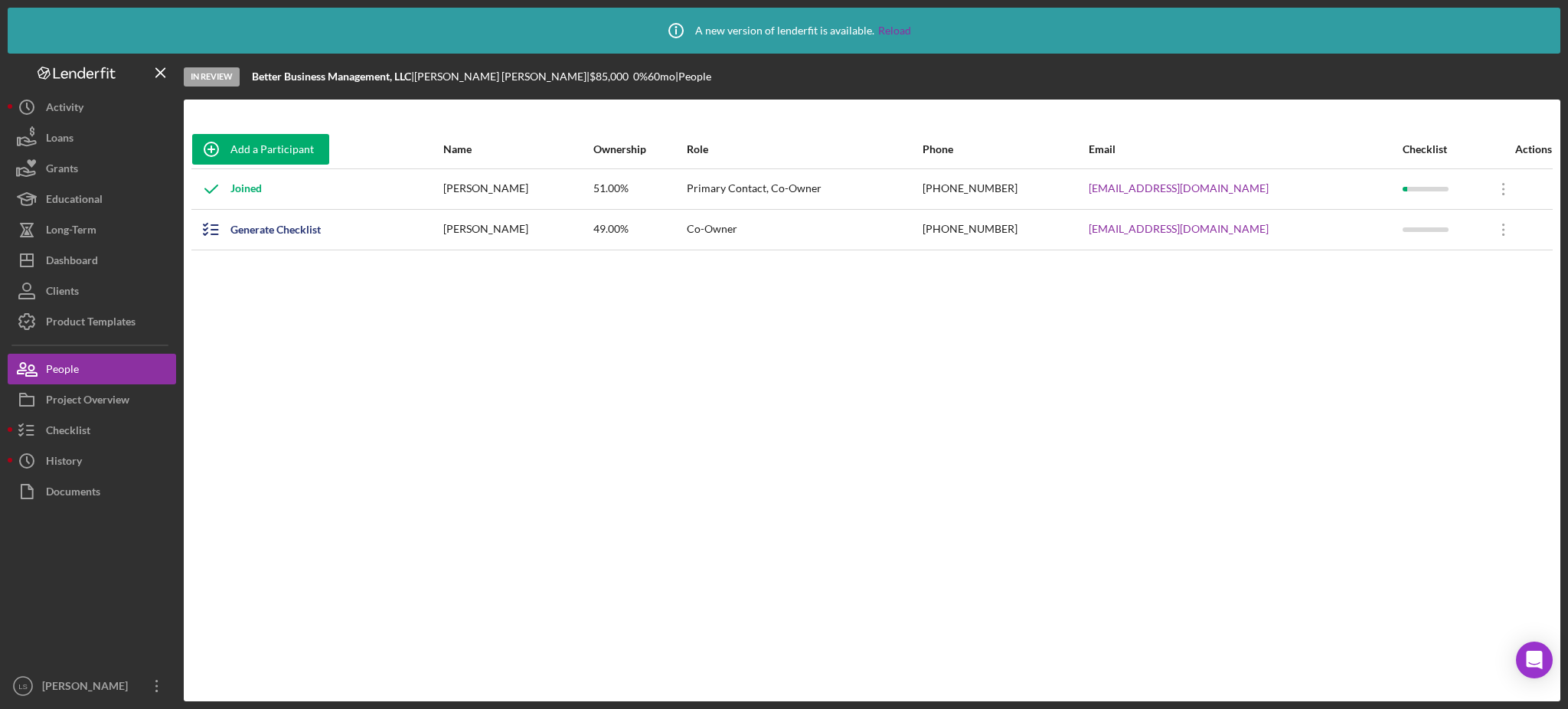
copy div "[PERSON_NAME]"
drag, startPoint x: 1283, startPoint y: 183, endPoint x: 1171, endPoint y: 195, distance: 112.6
click at [1171, 195] on div "[EMAIL_ADDRESS][DOMAIN_NAME]" at bounding box center [1245, 189] width 312 height 39
copy link "[EMAIL_ADDRESS][DOMAIN_NAME]"
click at [1280, 236] on div "[EMAIL_ADDRESS][DOMAIN_NAME]" at bounding box center [1245, 229] width 312 height 39
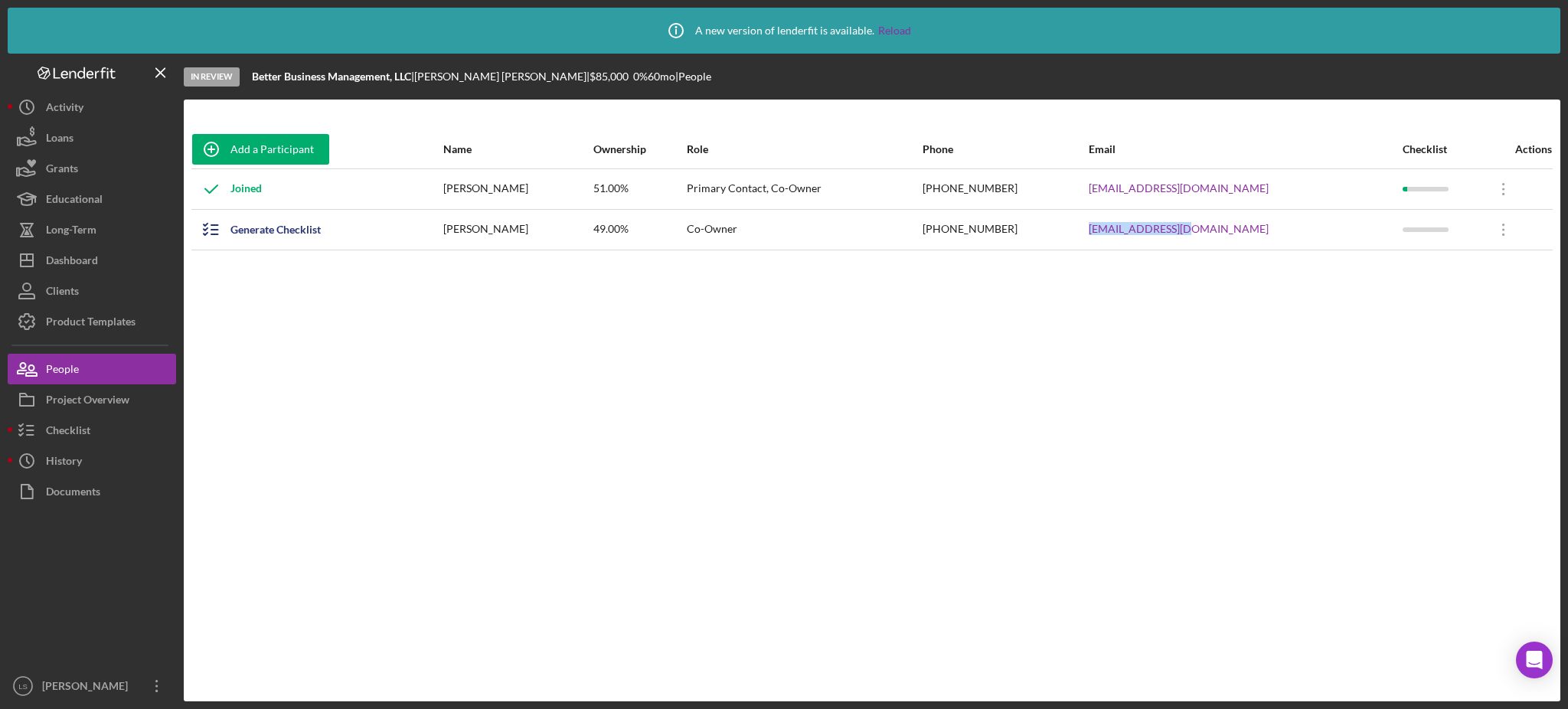
drag, startPoint x: 1271, startPoint y: 225, endPoint x: 1169, endPoint y: 225, distance: 102.0
click at [1169, 225] on td "[EMAIL_ADDRESS][DOMAIN_NAME]" at bounding box center [1244, 228] width 313 height 41
